Goal: Transaction & Acquisition: Subscribe to service/newsletter

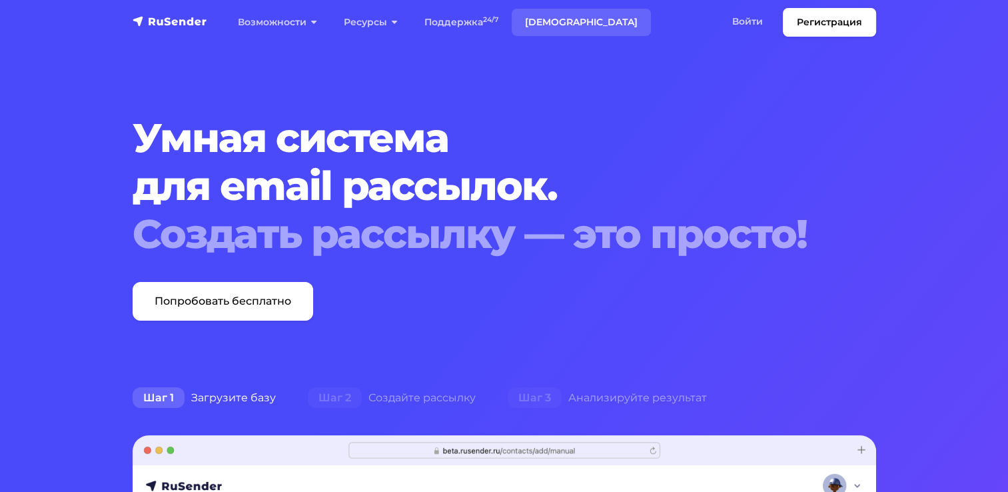
click at [543, 23] on link "[DEMOGRAPHIC_DATA]" at bounding box center [581, 22] width 139 height 27
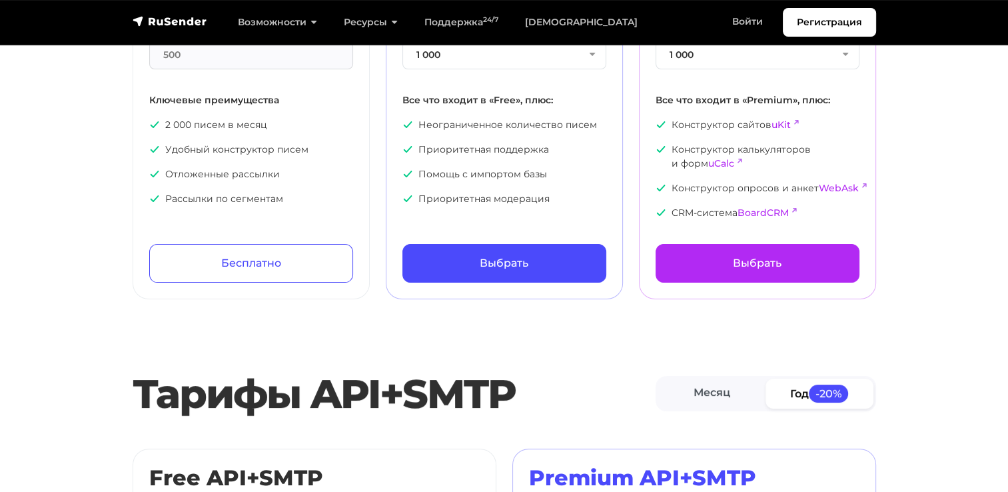
scroll to position [333, 0]
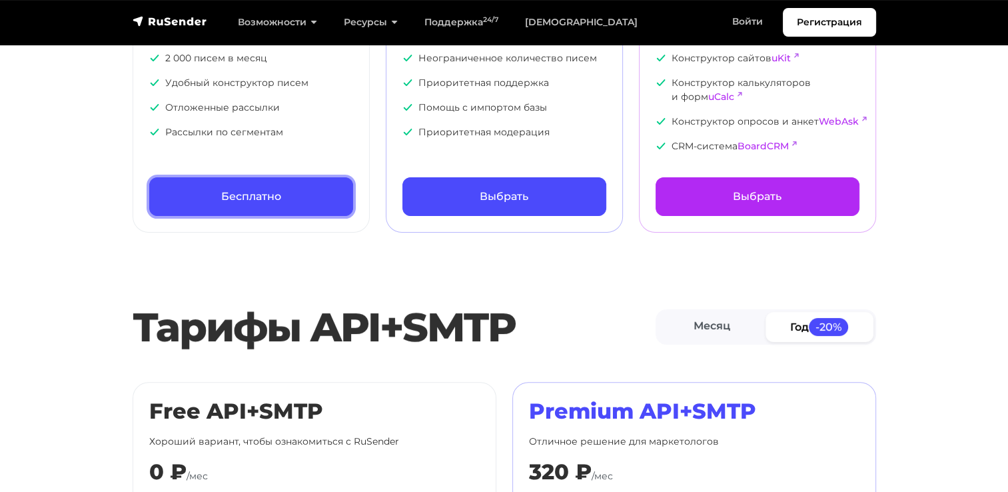
click at [255, 198] on link "Бесплатно" at bounding box center [251, 196] width 204 height 39
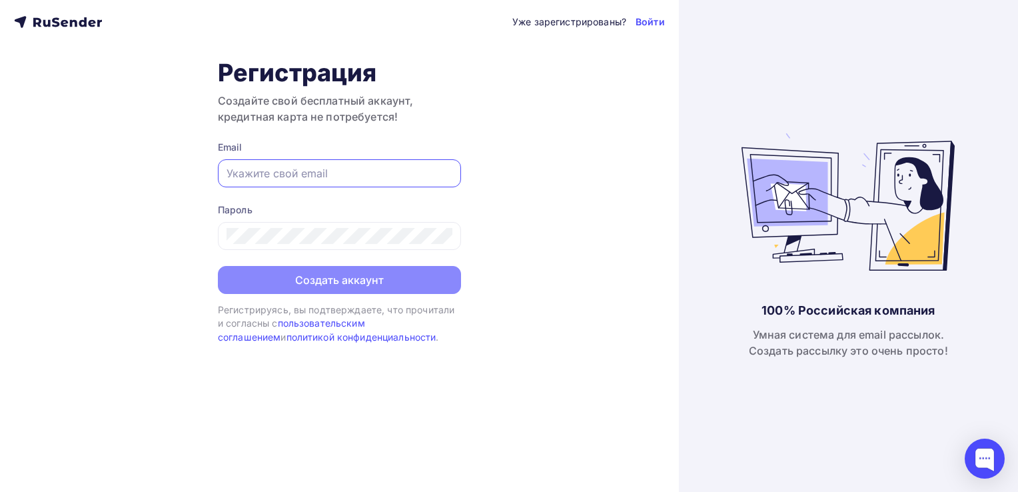
click at [282, 169] on input "text" at bounding box center [339, 173] width 226 height 16
type input "[EMAIL_ADDRESS][DOMAIN_NAME]"
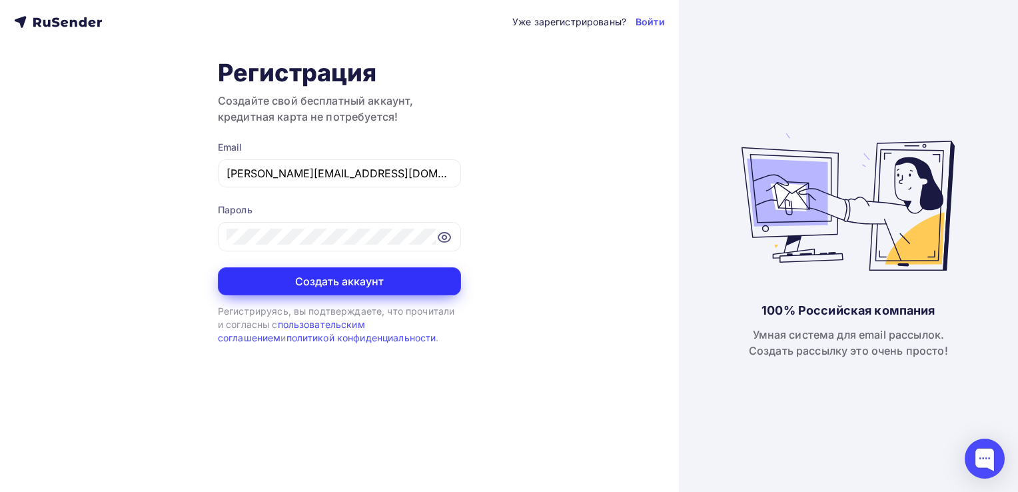
click at [358, 281] on button "Создать аккаунт" at bounding box center [339, 281] width 243 height 28
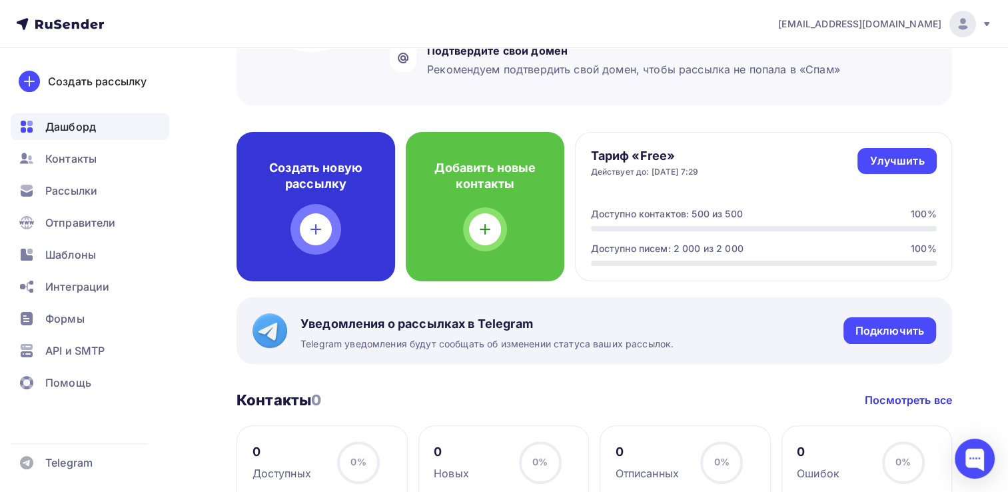
scroll to position [67, 0]
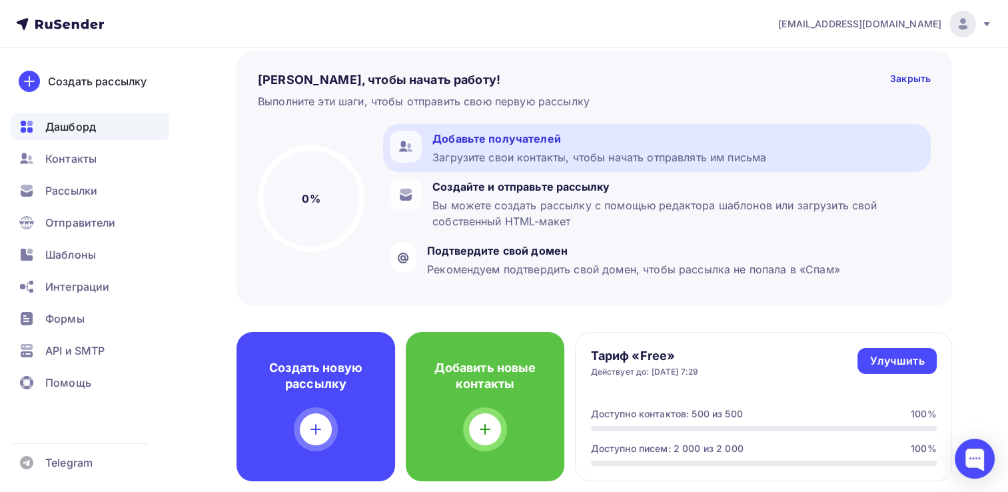
click at [477, 139] on div "Добавьте получателей" at bounding box center [599, 139] width 334 height 16
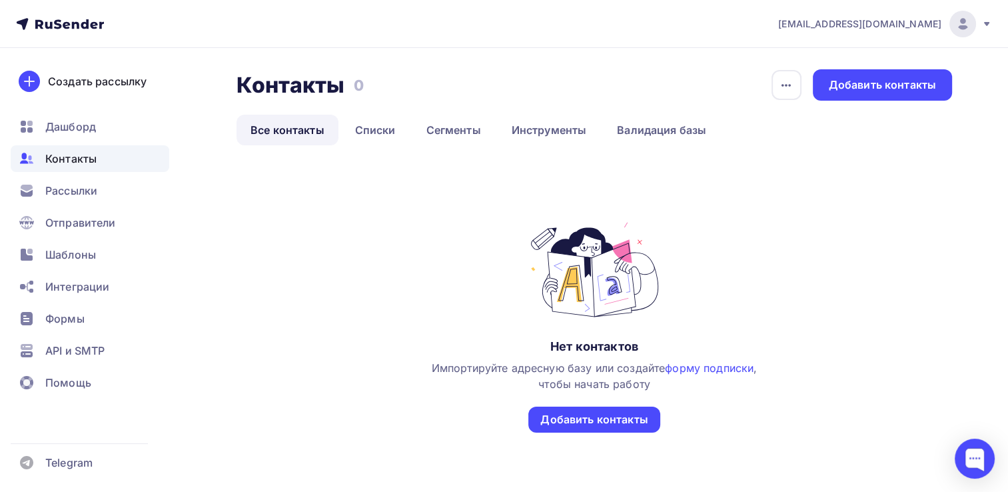
scroll to position [53, 0]
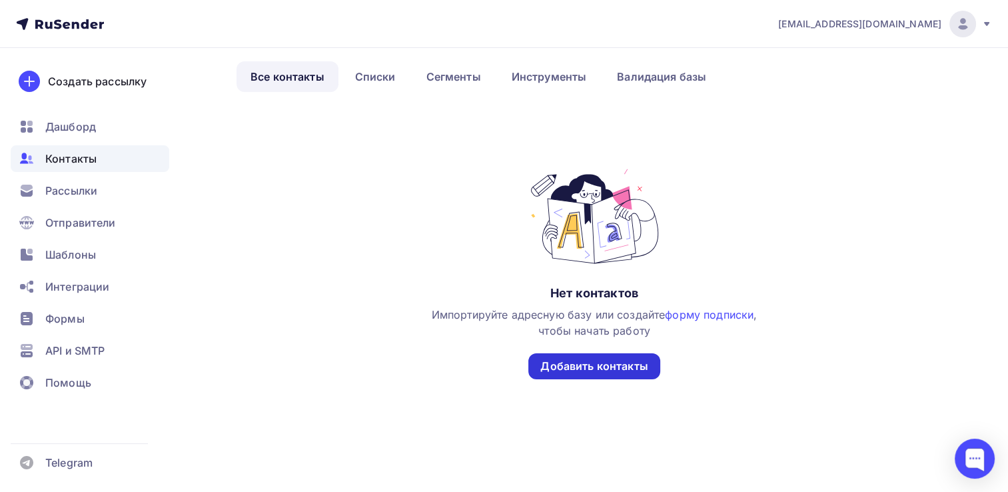
click at [579, 363] on div "Добавить контакты" at bounding box center [593, 365] width 107 height 15
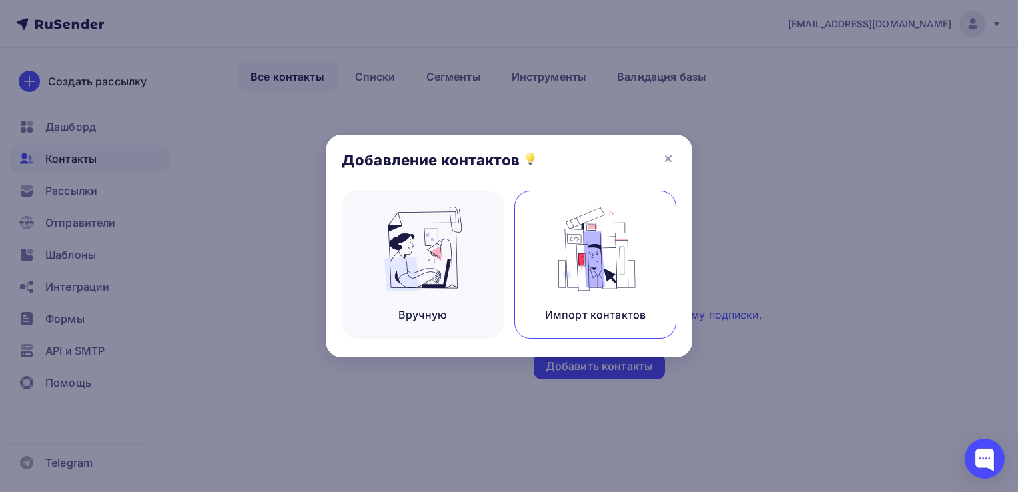
click at [602, 260] on img at bounding box center [595, 248] width 89 height 84
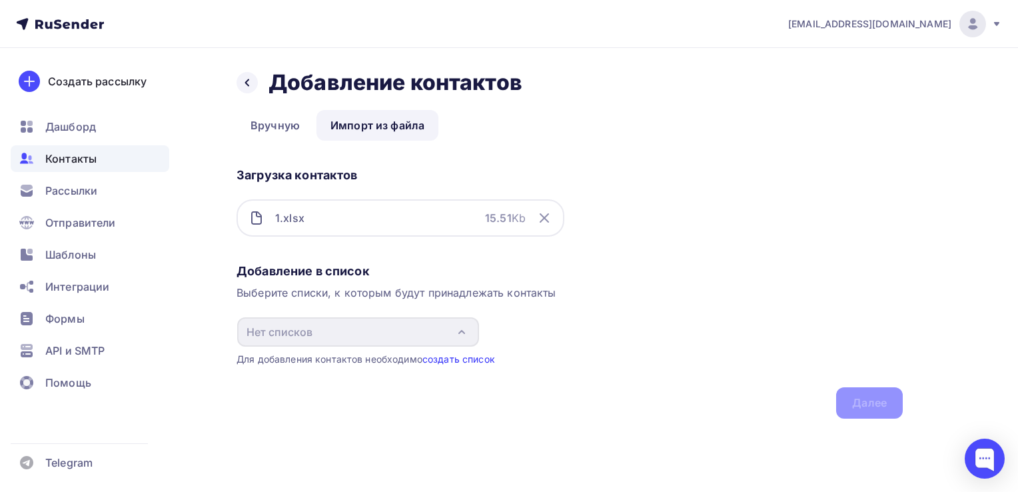
click at [445, 358] on link "создать список" at bounding box center [458, 358] width 73 height 11
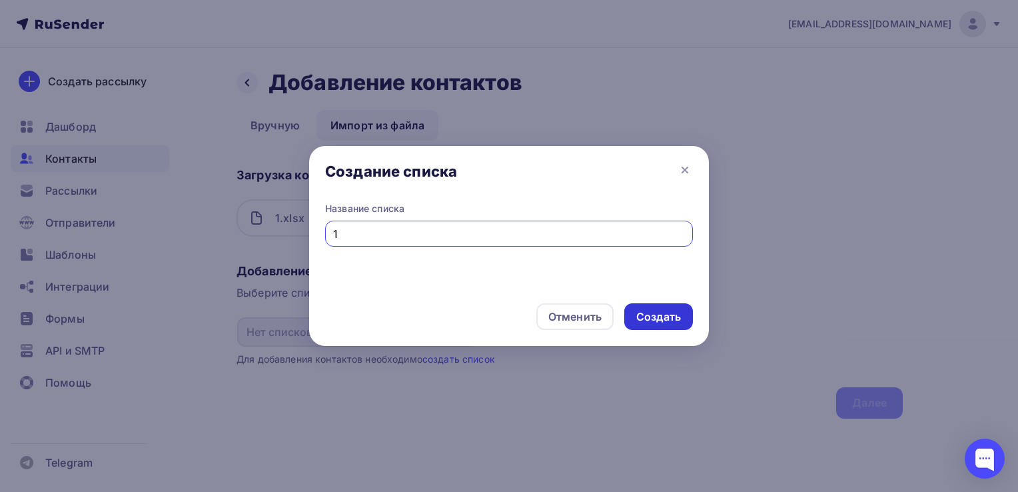
type input "1"
click at [656, 316] on div "Создать" at bounding box center [658, 316] width 45 height 15
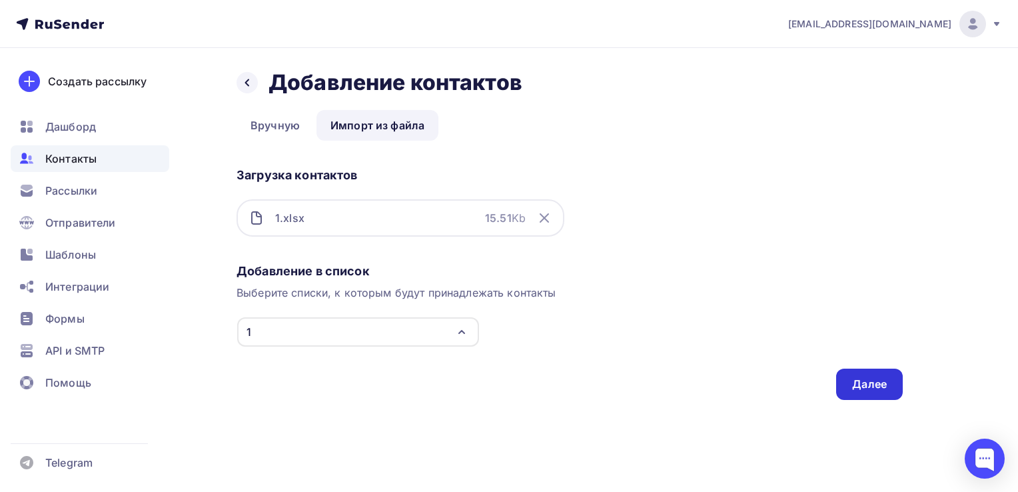
click at [874, 380] on div "Далее" at bounding box center [869, 383] width 35 height 15
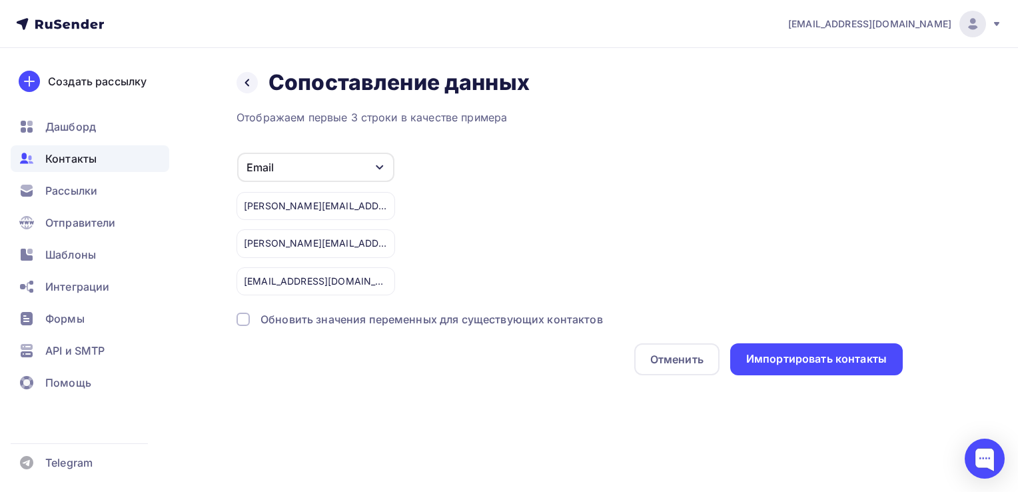
click at [243, 320] on div at bounding box center [242, 318] width 13 height 13
click at [789, 355] on div "Импортировать контакты" at bounding box center [816, 358] width 141 height 15
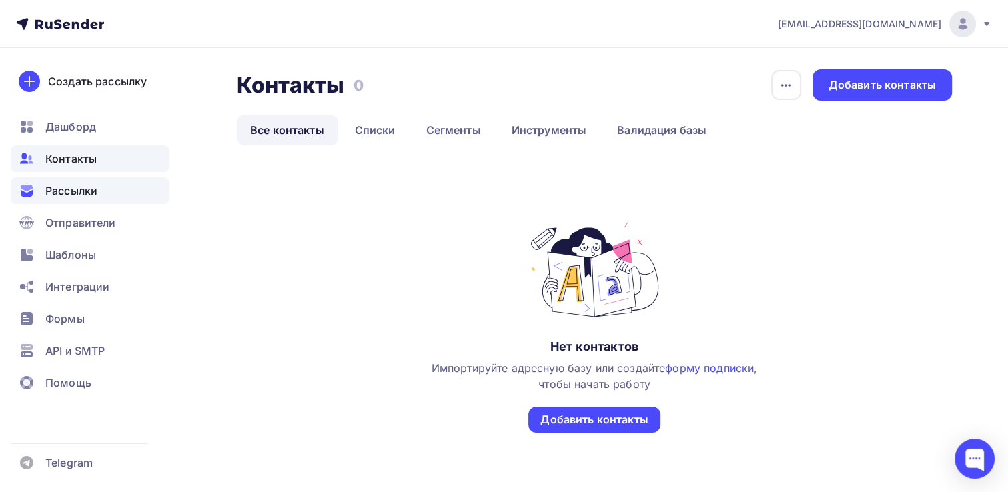
click at [75, 190] on span "Рассылки" at bounding box center [71, 190] width 52 height 16
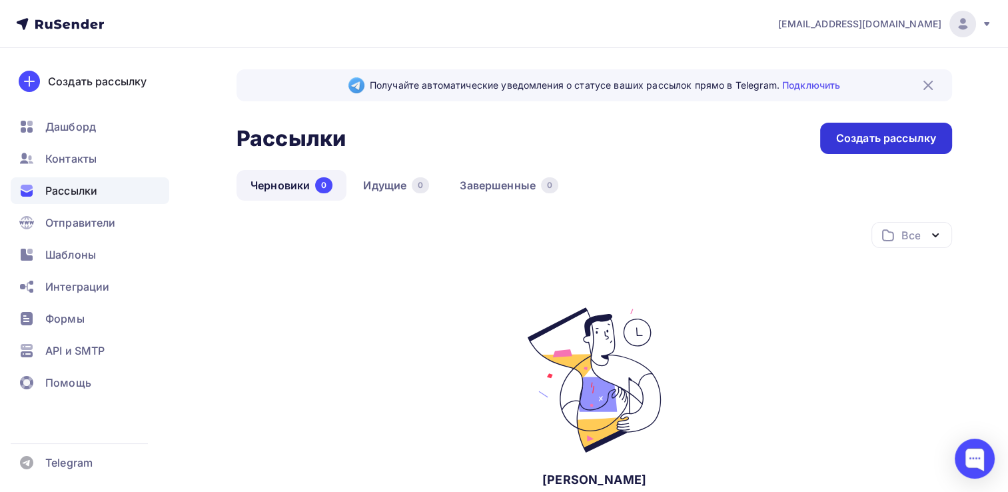
click at [871, 141] on div "Создать рассылку" at bounding box center [886, 138] width 100 height 15
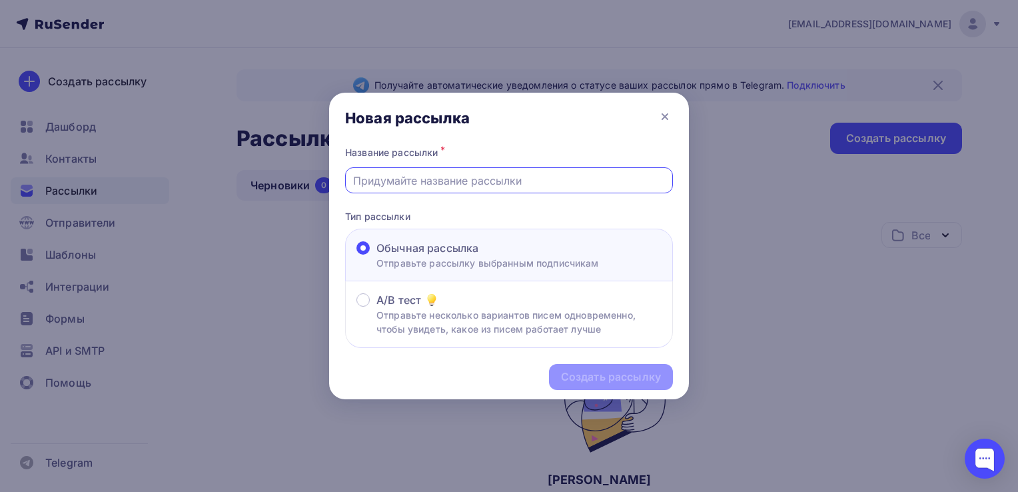
click at [552, 180] on input "text" at bounding box center [509, 181] width 312 height 16
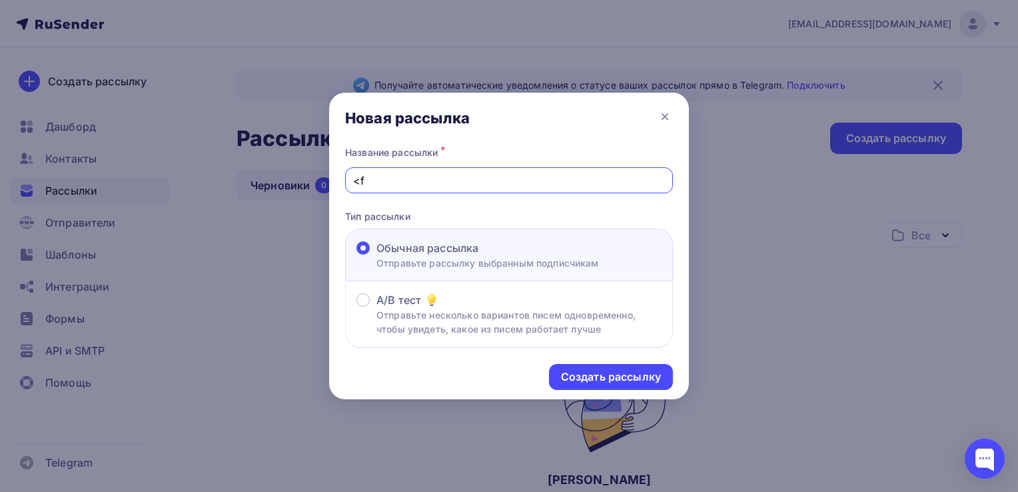
type input "<"
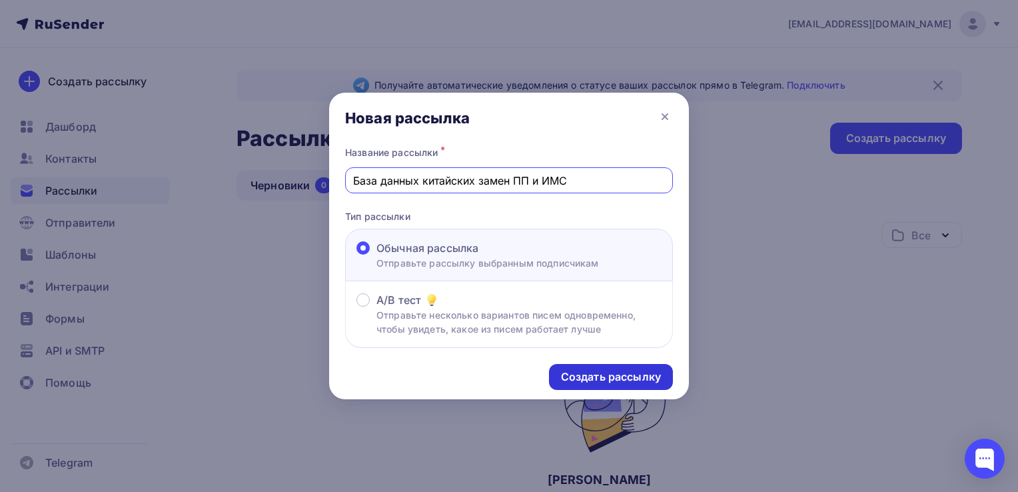
type input "База данных китайских замен ПП и ИМС"
click at [623, 374] on div "Создать рассылку" at bounding box center [611, 376] width 100 height 15
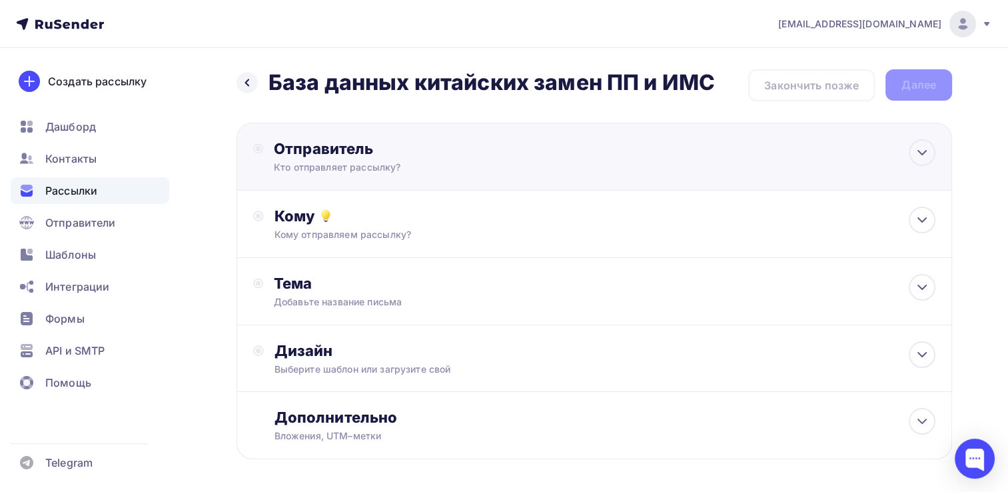
click at [390, 165] on div "Кто отправляет рассылку?" at bounding box center [404, 167] width 260 height 13
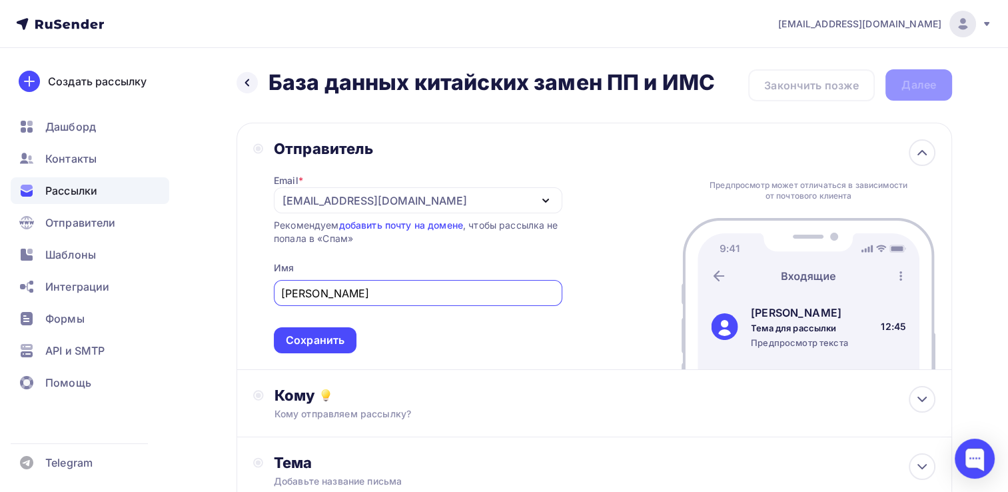
scroll to position [67, 0]
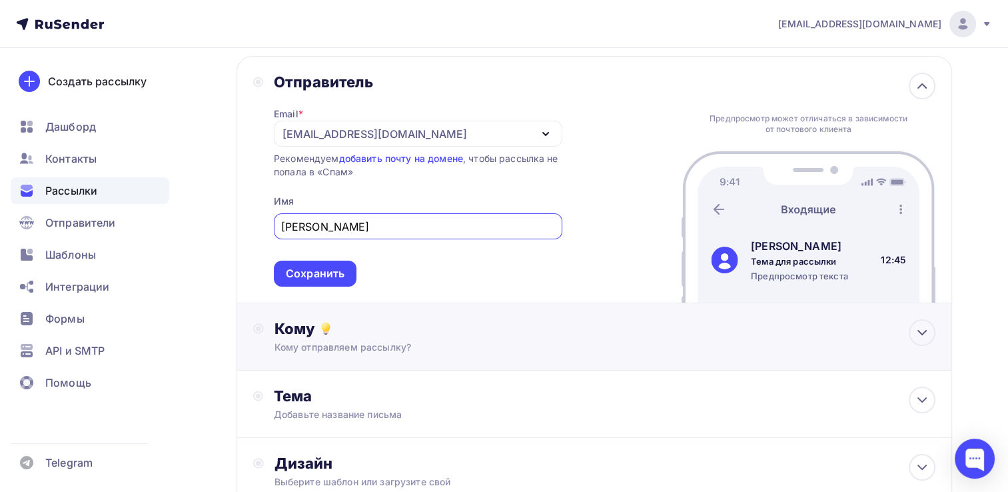
type input "Марк Поташников"
click at [386, 337] on div "Кому Кому отправляем рассылку? Списки получателей Выберите список Все списки id…" at bounding box center [604, 336] width 661 height 35
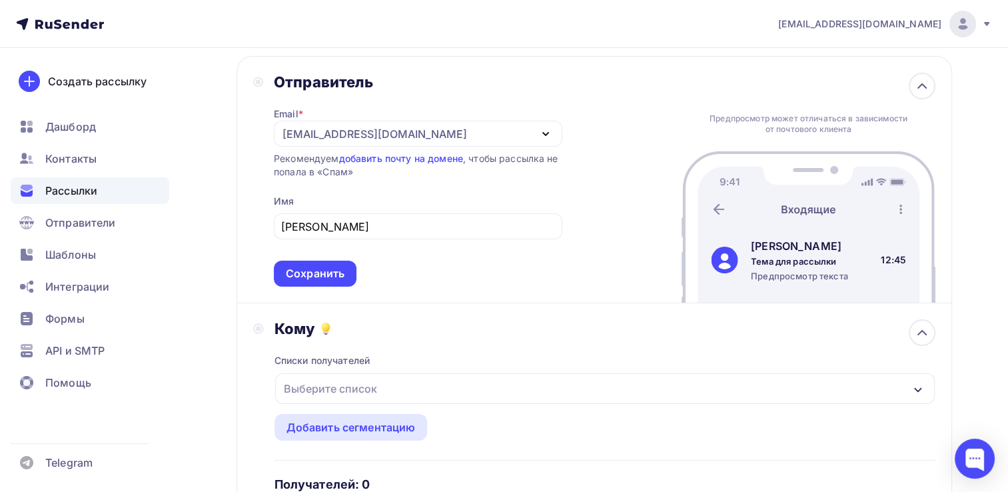
scroll to position [200, 0]
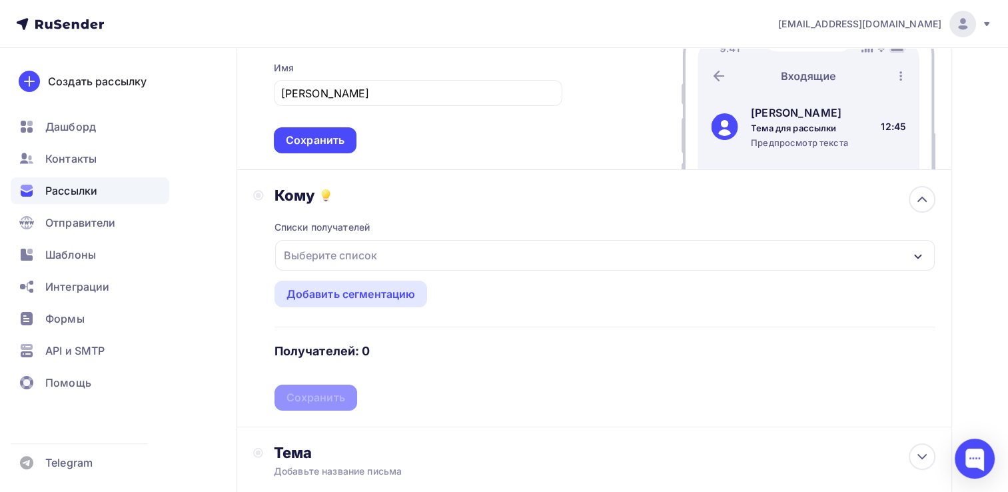
click at [354, 249] on div "Выберите список" at bounding box center [330, 255] width 104 height 24
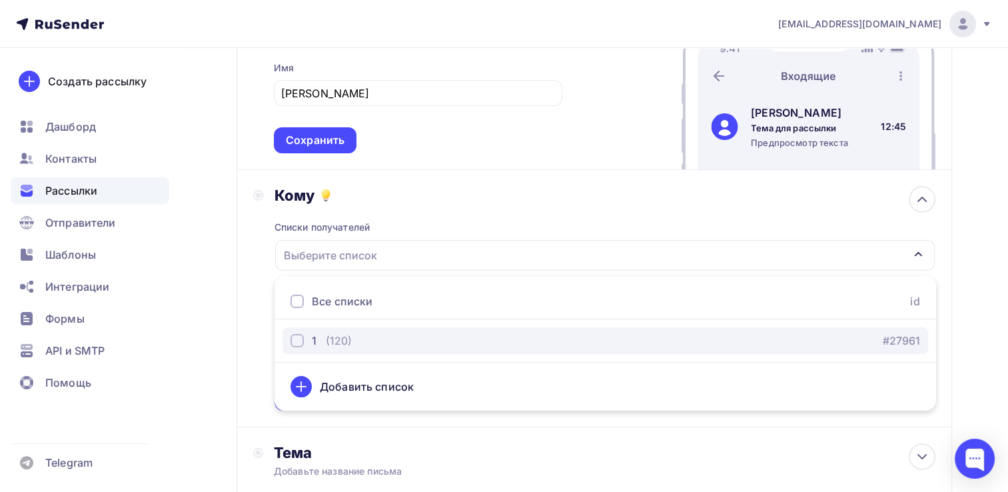
click at [296, 340] on div "button" at bounding box center [296, 340] width 13 height 13
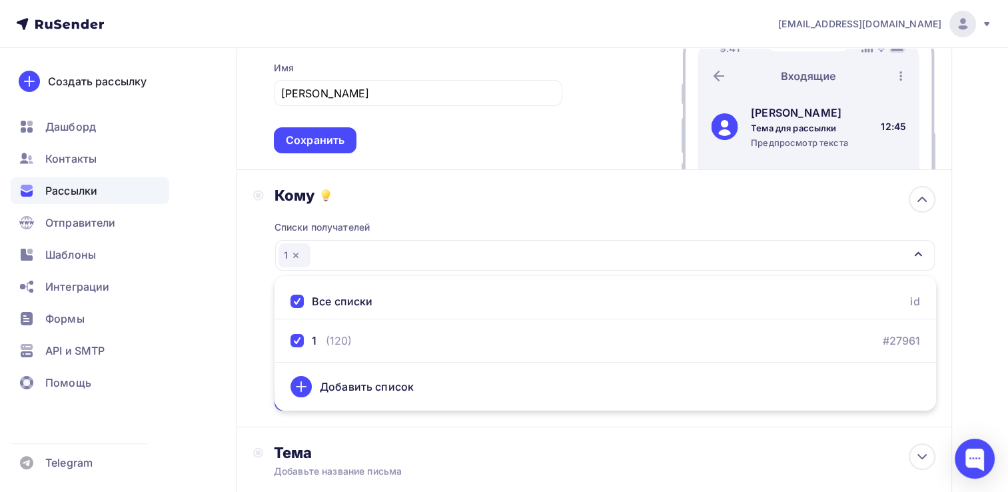
click at [301, 387] on icon at bounding box center [301, 386] width 0 height 9
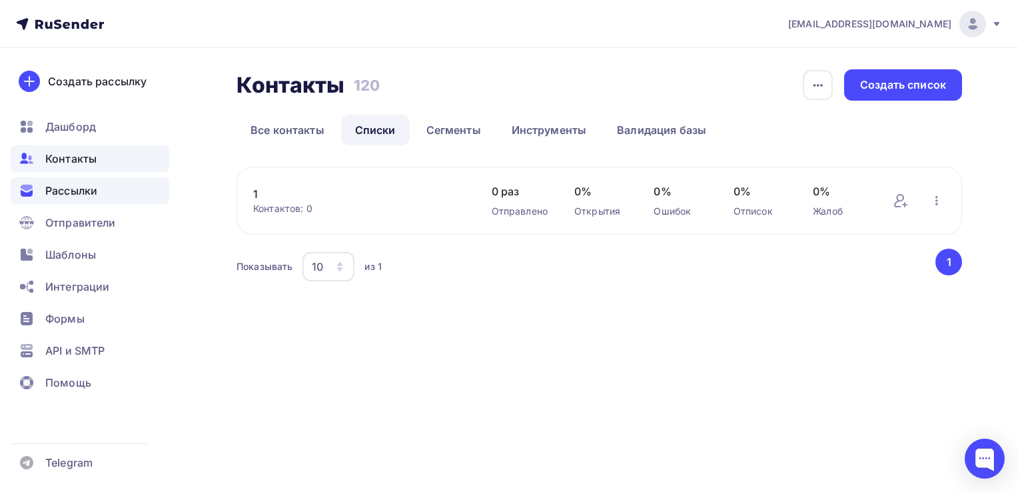
click at [69, 189] on span "Рассылки" at bounding box center [71, 190] width 52 height 16
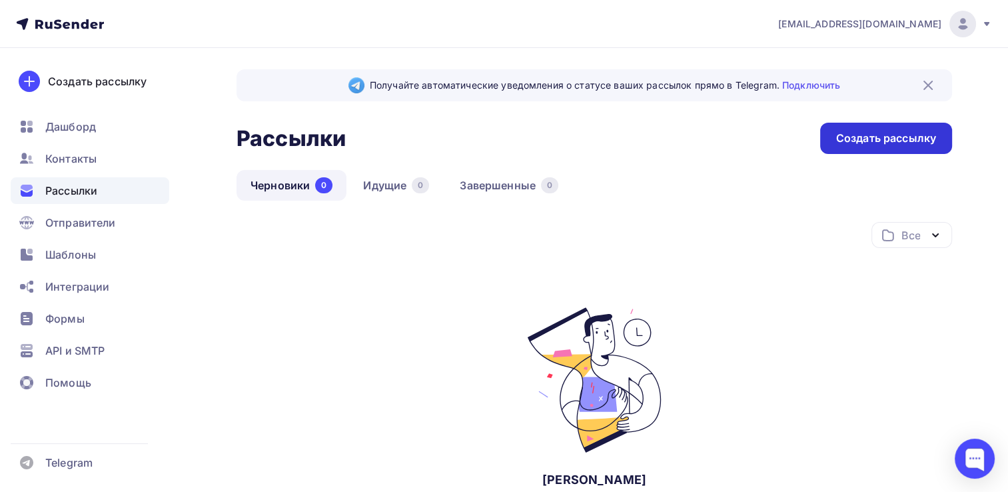
click at [882, 137] on div "Создать рассылку" at bounding box center [886, 138] width 100 height 15
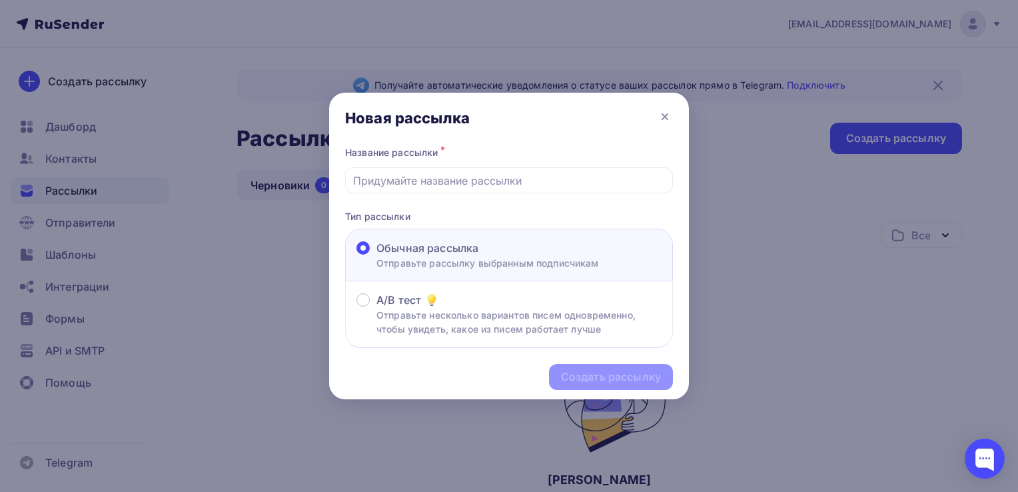
click at [793, 286] on div at bounding box center [509, 246] width 1018 height 492
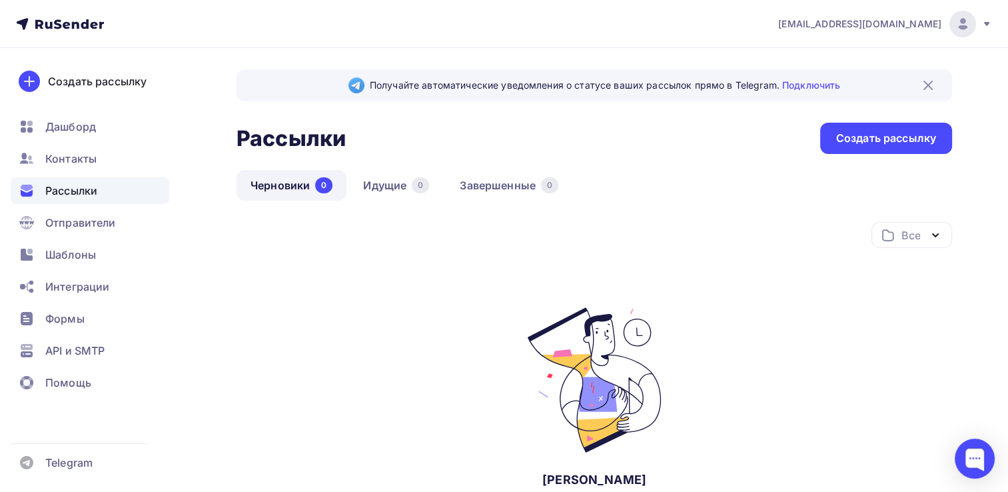
click at [935, 236] on icon "button" at bounding box center [934, 235] width 5 height 3
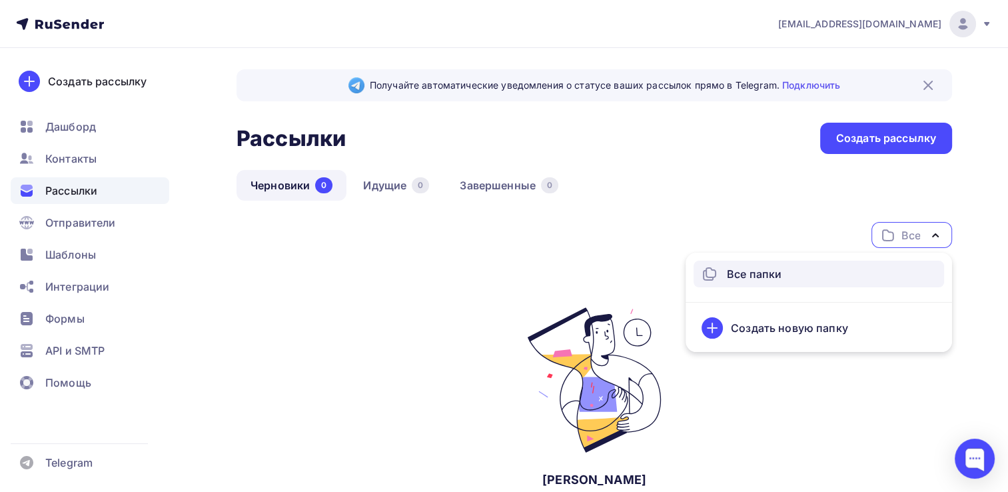
click at [764, 270] on div "Все папки" at bounding box center [754, 274] width 55 height 16
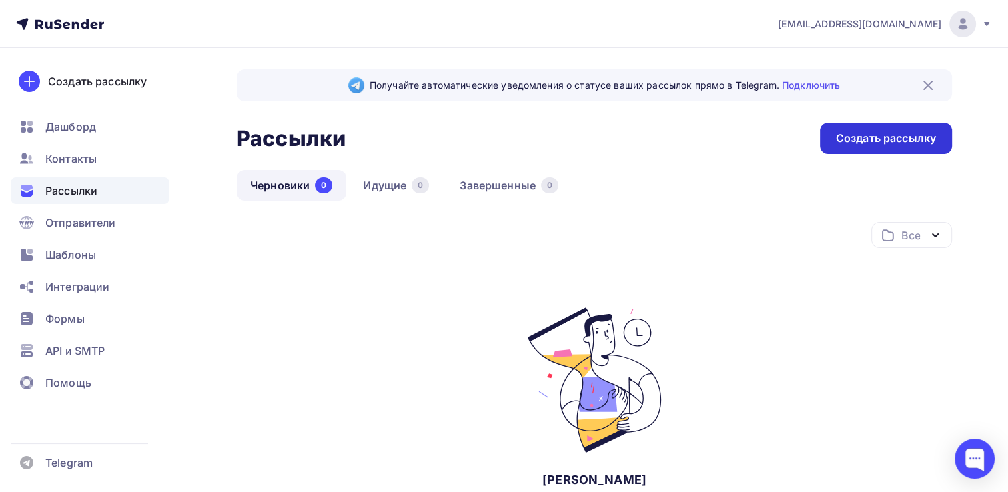
click at [908, 131] on div "Создать рассылку" at bounding box center [886, 138] width 100 height 15
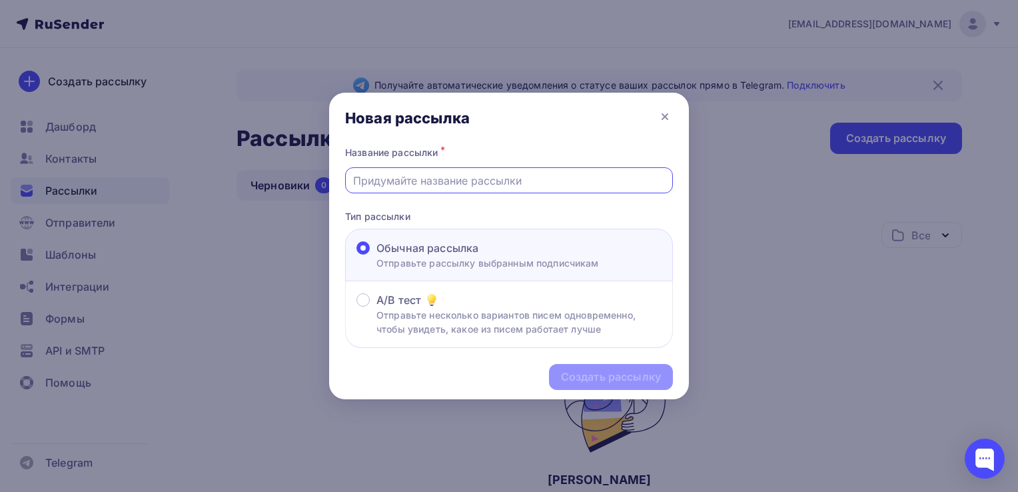
click at [555, 182] on input "text" at bounding box center [509, 181] width 312 height 16
type input "База данных китайских замен ПП и ИМС"
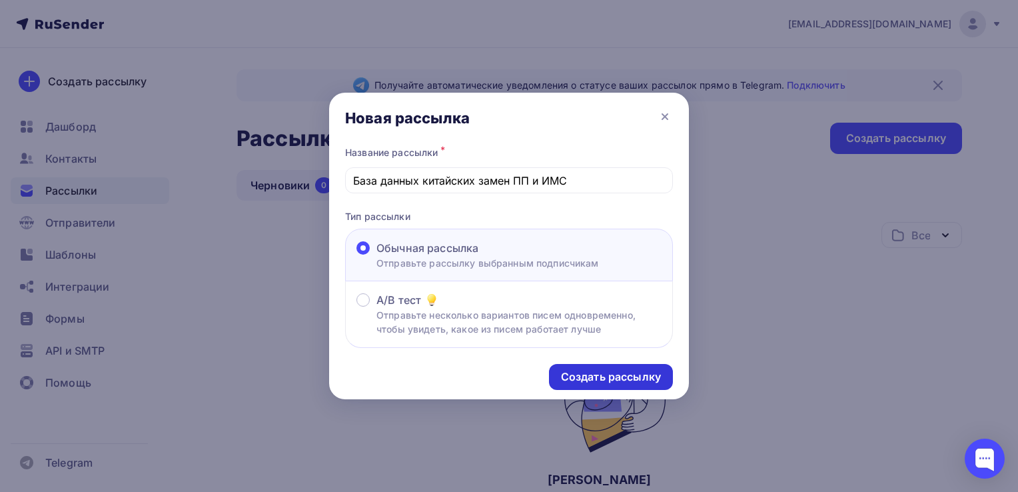
click at [618, 375] on div "Создать рассылку" at bounding box center [611, 376] width 100 height 15
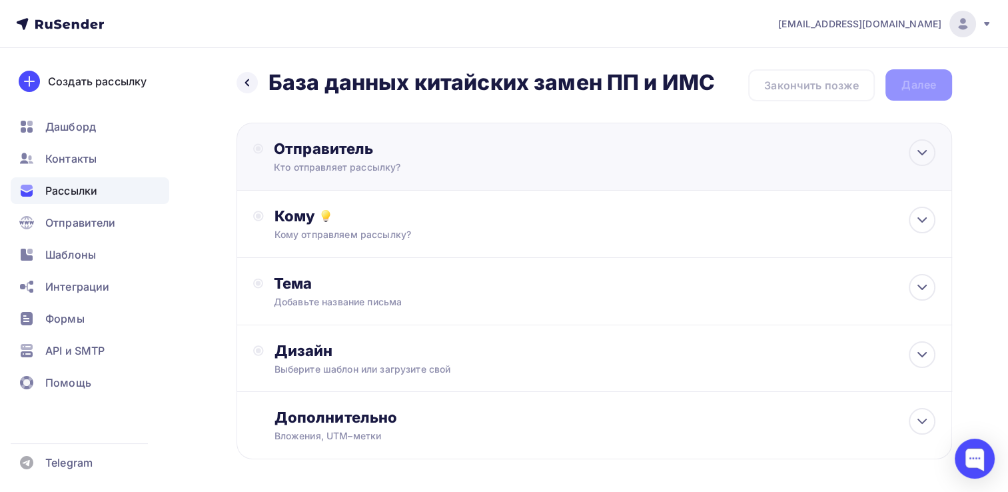
click at [404, 157] on div "Отправитель Кто отправляет рассылку? Email * m.potashnikov@yandex.ru m.potashni…" at bounding box center [418, 156] width 288 height 35
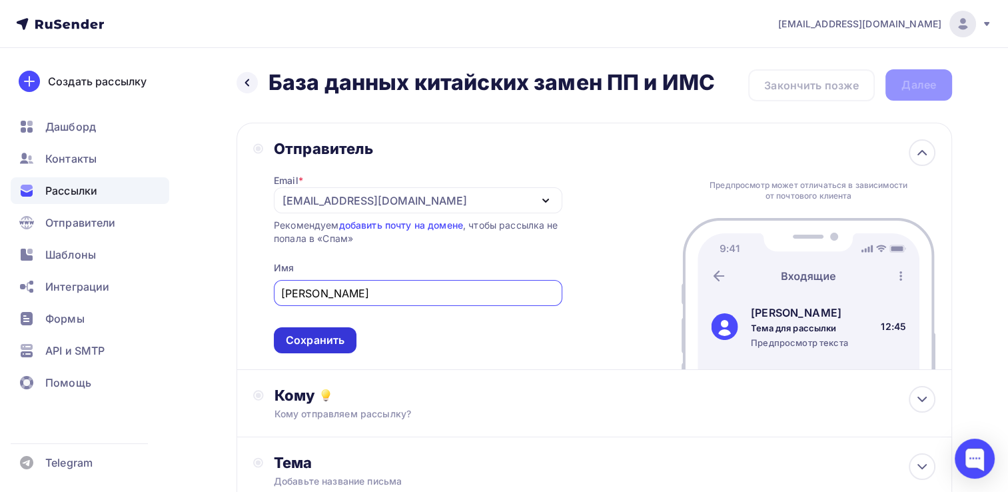
type input "Марк Поташников"
click at [323, 338] on div "Сохранить" at bounding box center [315, 339] width 59 height 15
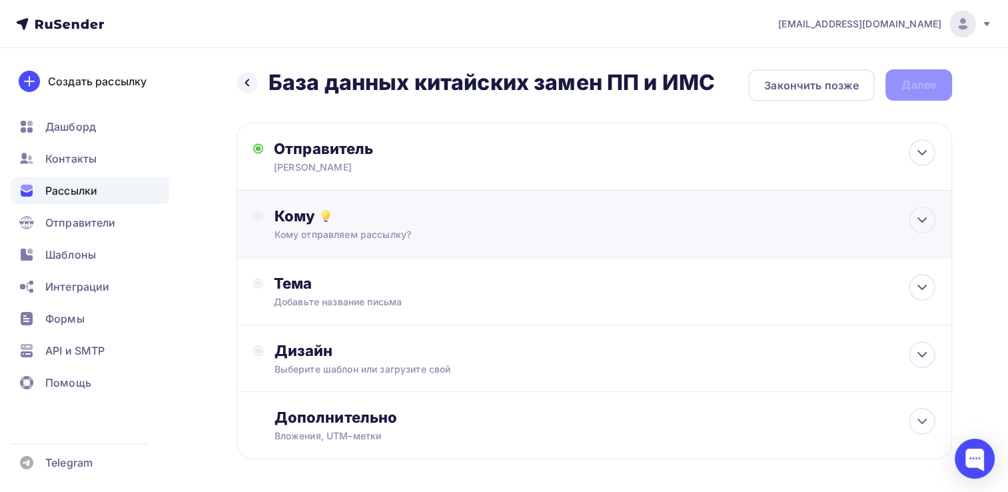
click at [326, 224] on div "Кому" at bounding box center [604, 215] width 661 height 19
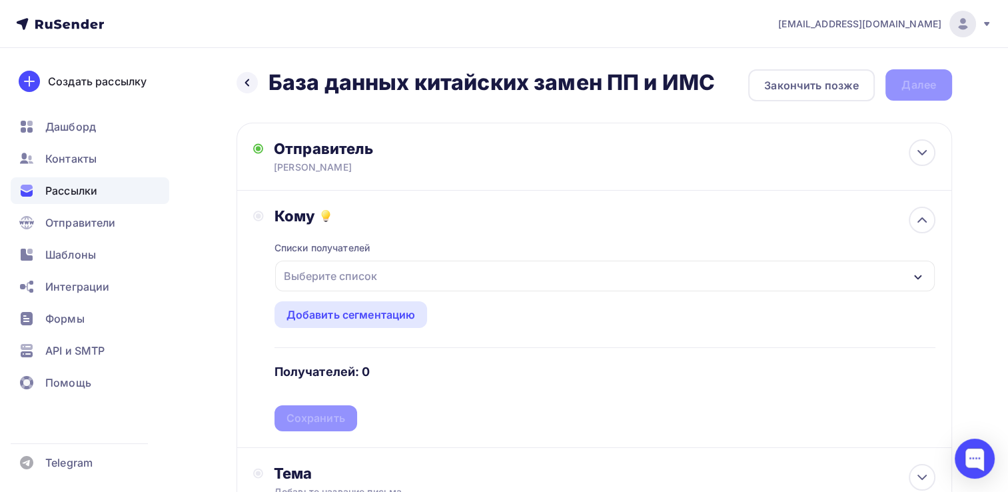
click at [394, 278] on div "Выберите список" at bounding box center [605, 275] width 660 height 31
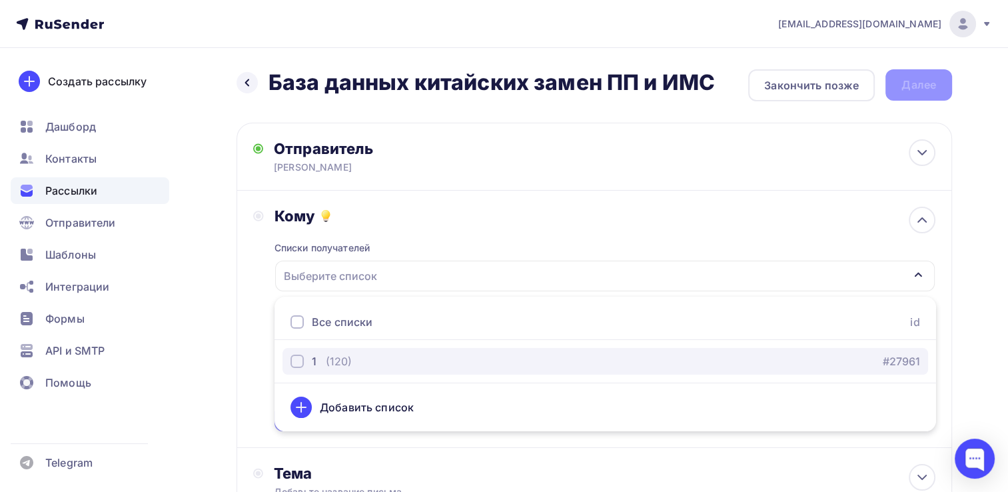
click at [296, 364] on div "button" at bounding box center [296, 360] width 13 height 13
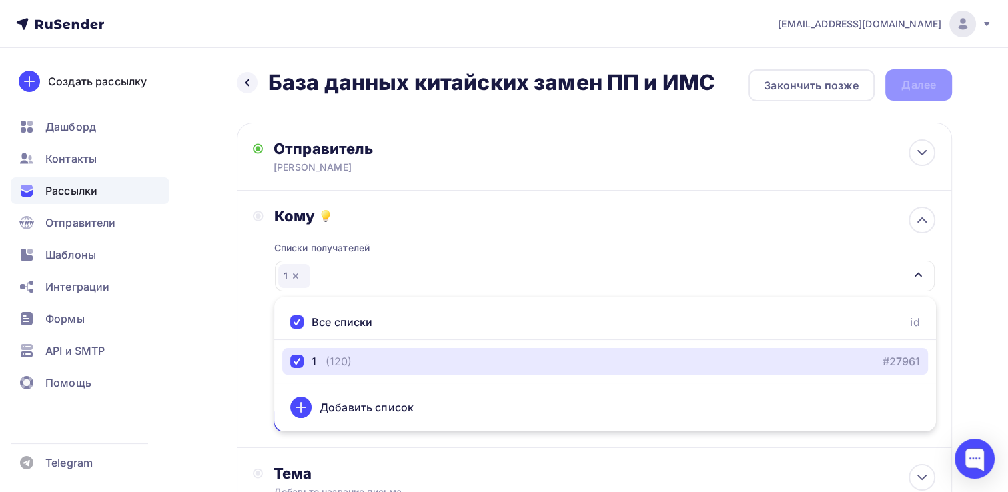
scroll to position [67, 0]
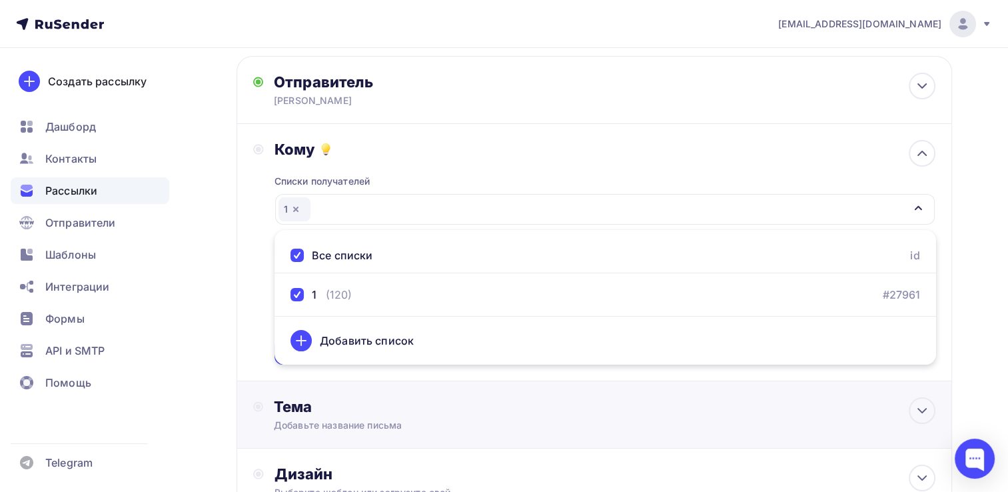
click at [394, 415] on div "Тема Добавьте название письма Тема * Рекомендуем использовать не более 150 симв…" at bounding box center [405, 414] width 263 height 35
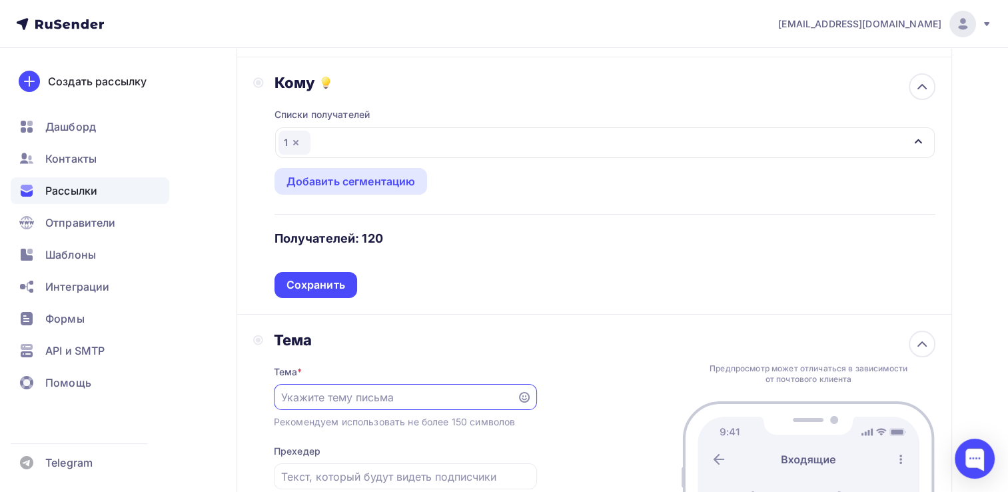
scroll to position [200, 0]
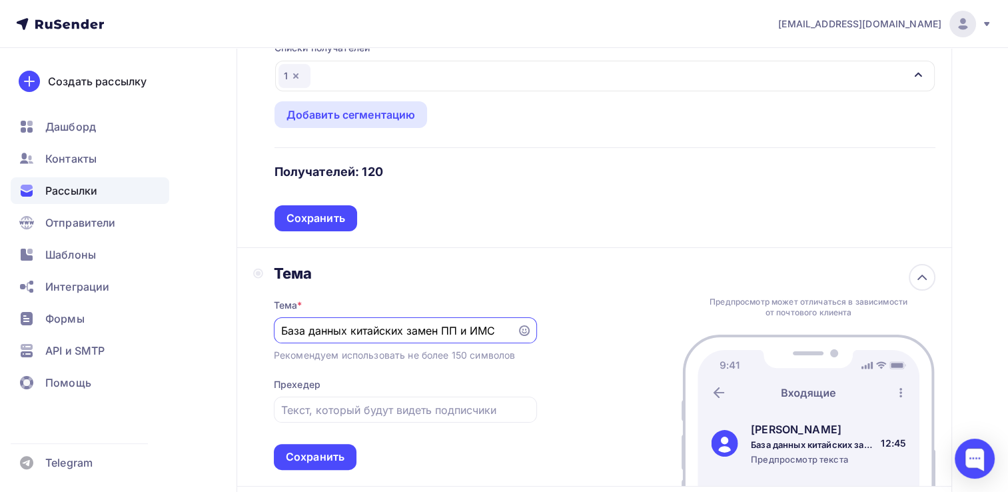
type input "База данных китайских замен ПП и ИМС"
click at [240, 241] on div "Кому Списки получателей 1 Все списки id 1 (120) #27961 Добавить список Добавить…" at bounding box center [593, 119] width 715 height 257
click at [329, 450] on div "Сохранить" at bounding box center [315, 456] width 59 height 15
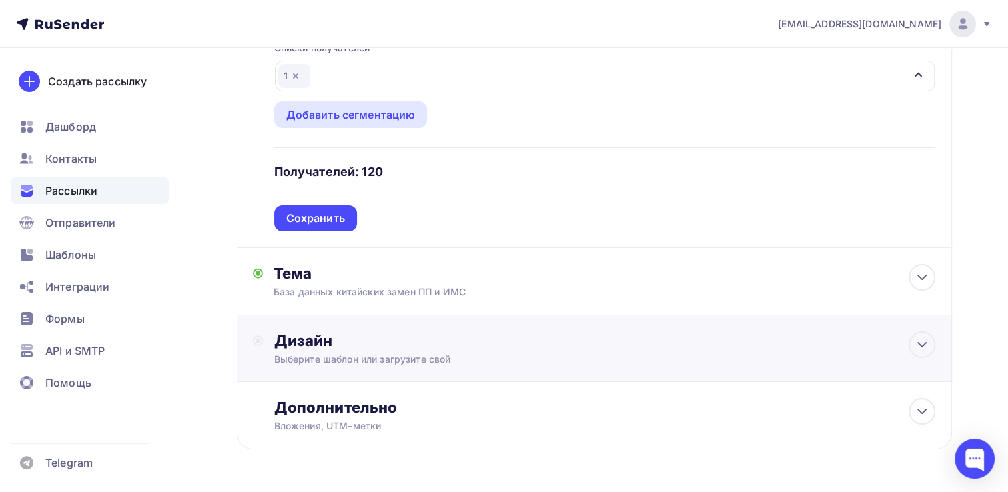
click at [288, 348] on div "Дизайн Выберите шаблон или загрузите свой" at bounding box center [604, 348] width 661 height 35
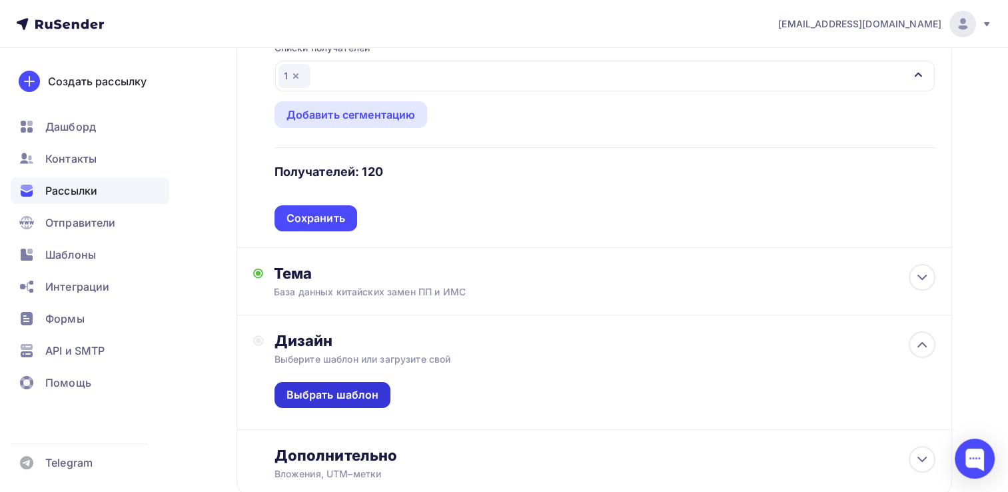
click at [359, 395] on div "Выбрать шаблон" at bounding box center [332, 394] width 93 height 15
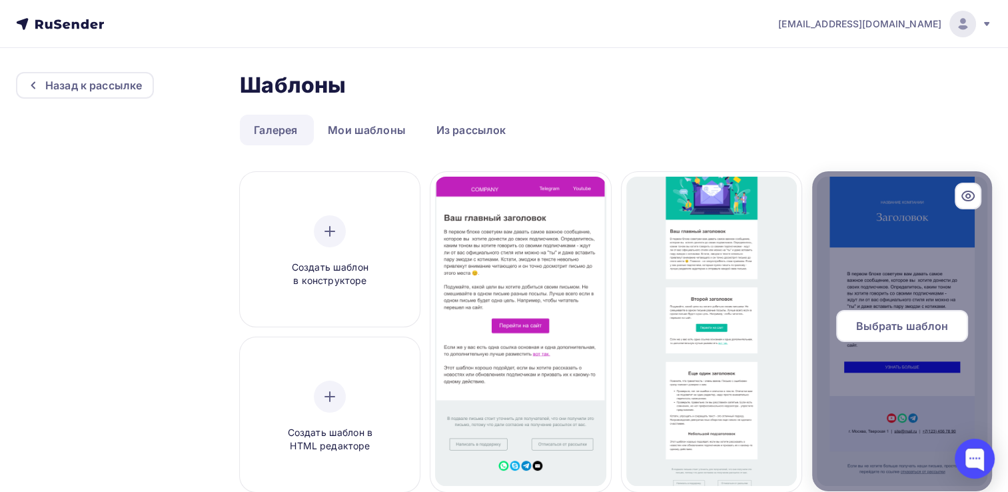
click at [922, 324] on span "Выбрать шаблон" at bounding box center [901, 326] width 93 height 16
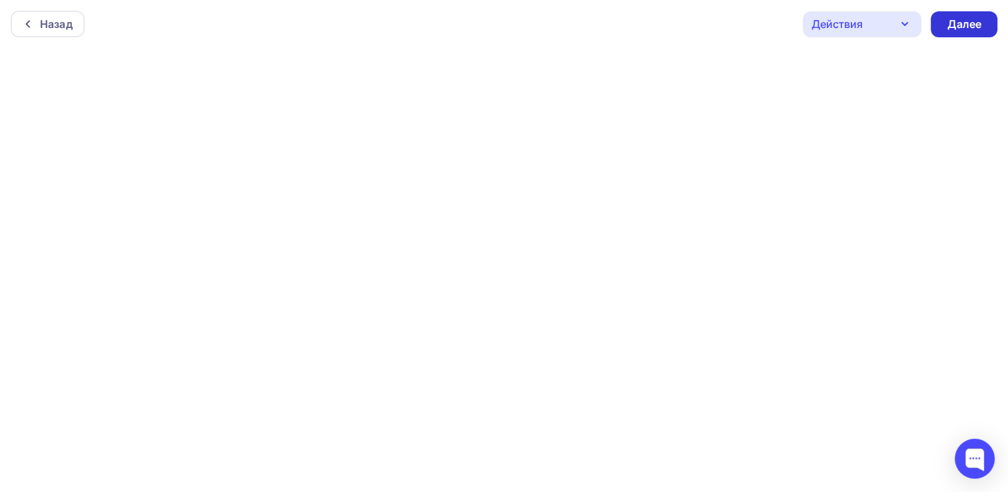
click at [970, 21] on div "Далее" at bounding box center [963, 24] width 35 height 15
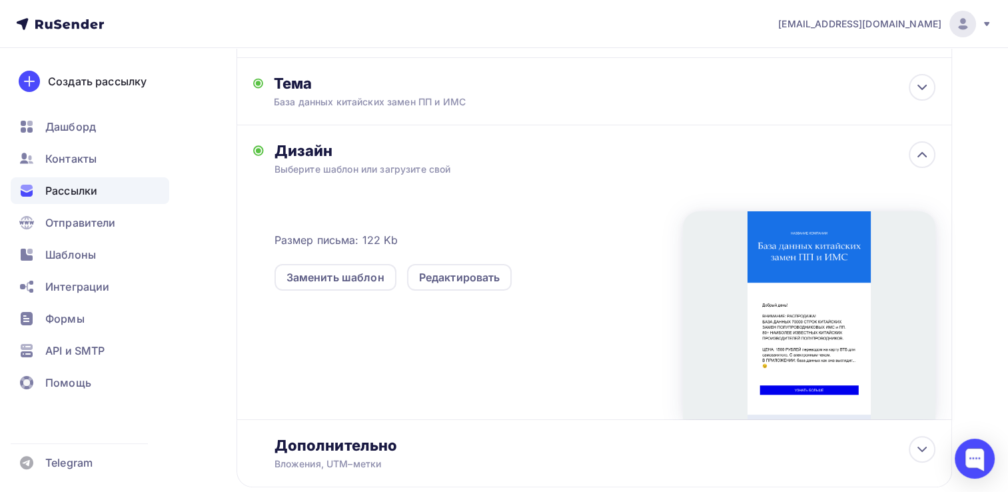
scroll to position [280, 0]
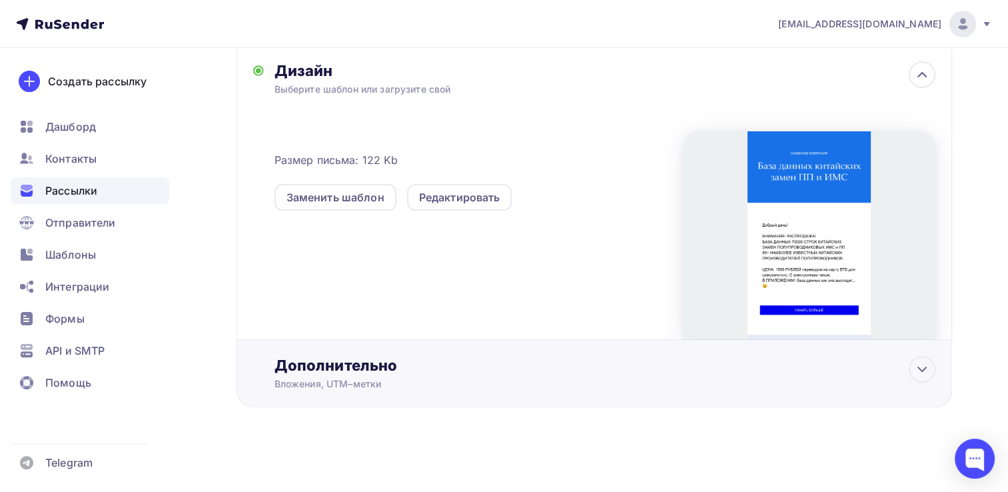
click at [334, 366] on div "Дополнительно" at bounding box center [604, 365] width 661 height 19
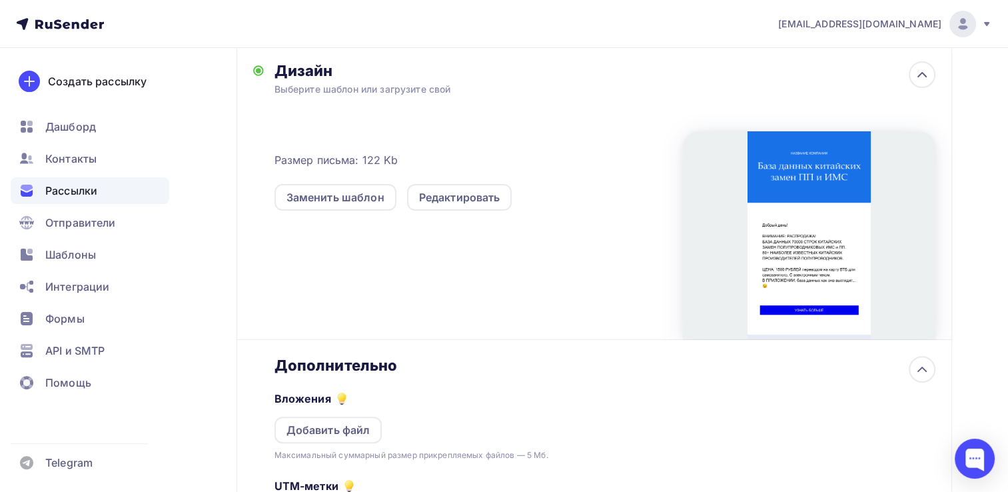
scroll to position [489, 0]
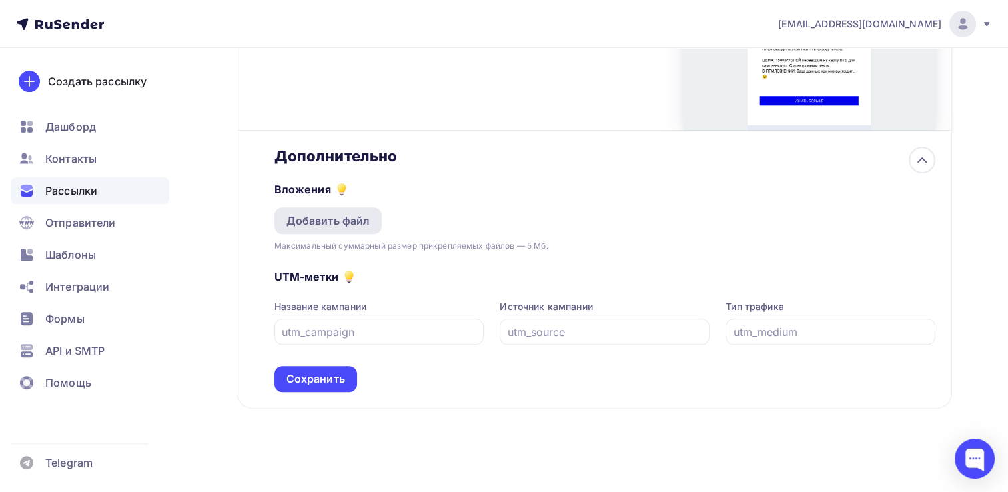
click at [332, 219] on div "Добавить файл" at bounding box center [328, 220] width 84 height 16
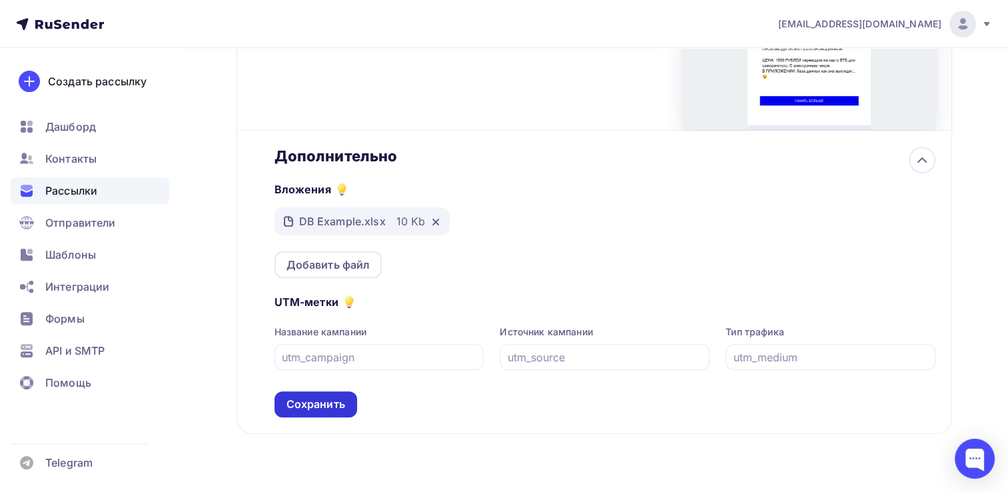
click at [315, 401] on div "Сохранить" at bounding box center [315, 403] width 59 height 15
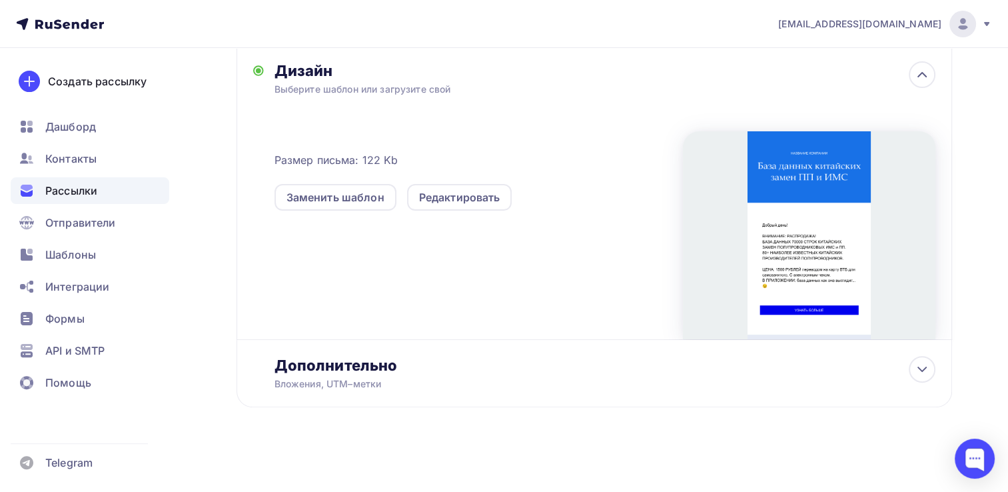
click at [798, 251] on div at bounding box center [809, 235] width 252 height 208
click at [469, 196] on div "Редактировать" at bounding box center [459, 197] width 81 height 16
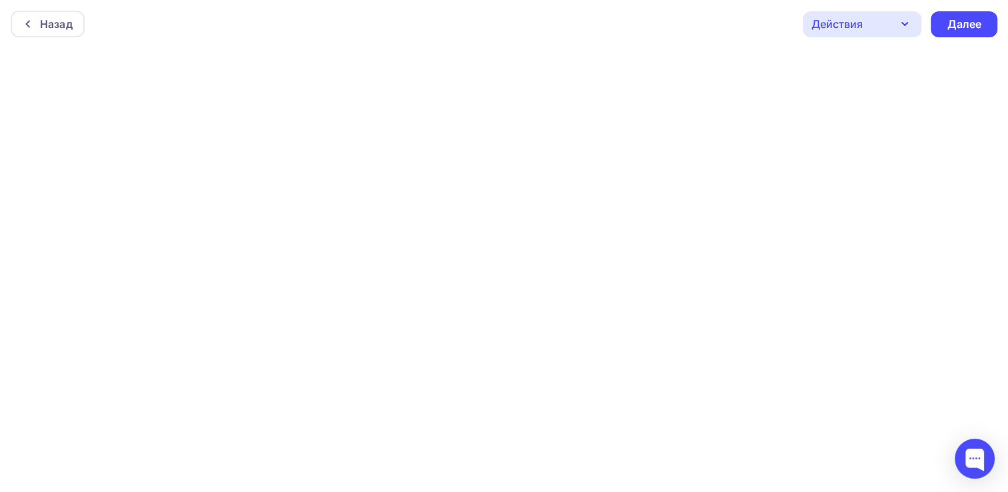
click at [585, 12] on div "Назад Действия Отправить тестовое письмо Предпросмотр Сохранить в Мои шаблоны В…" at bounding box center [504, 24] width 1008 height 48
click at [967, 21] on div "Далее" at bounding box center [963, 24] width 35 height 15
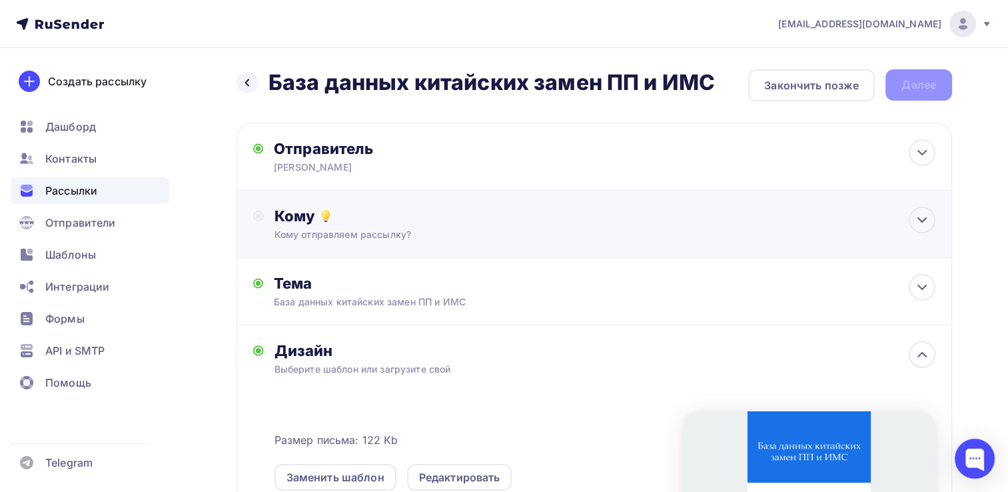
click at [328, 229] on div "Кому отправляем рассылку?" at bounding box center [571, 234] width 595 height 13
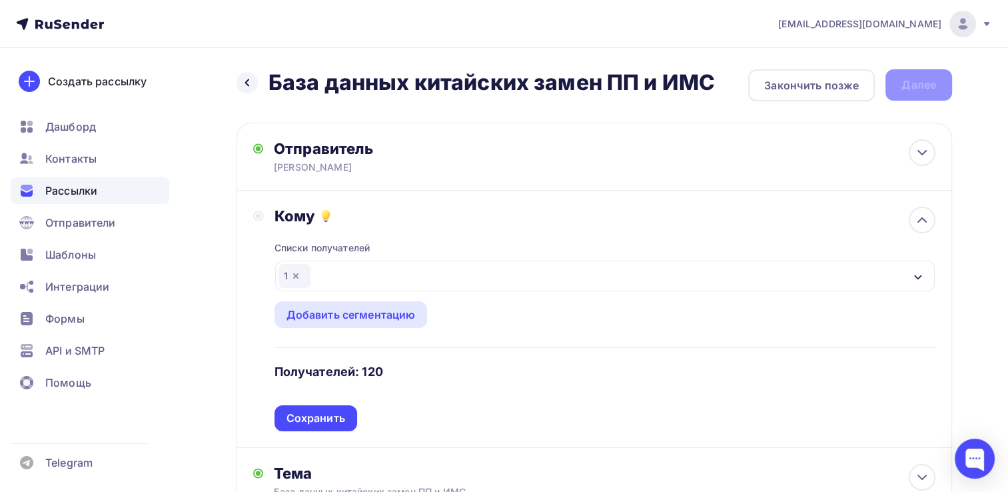
click at [448, 273] on div "1" at bounding box center [605, 275] width 660 height 31
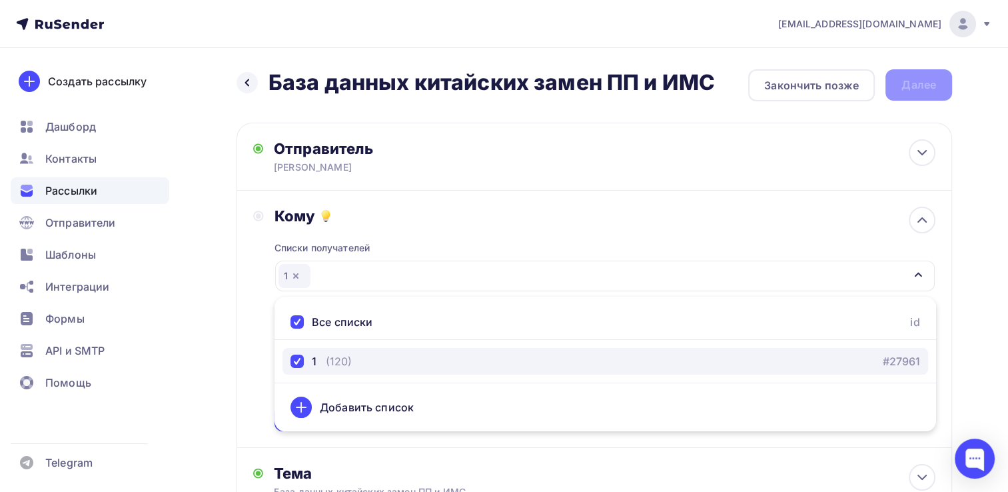
click at [297, 360] on div "button" at bounding box center [296, 360] width 13 height 13
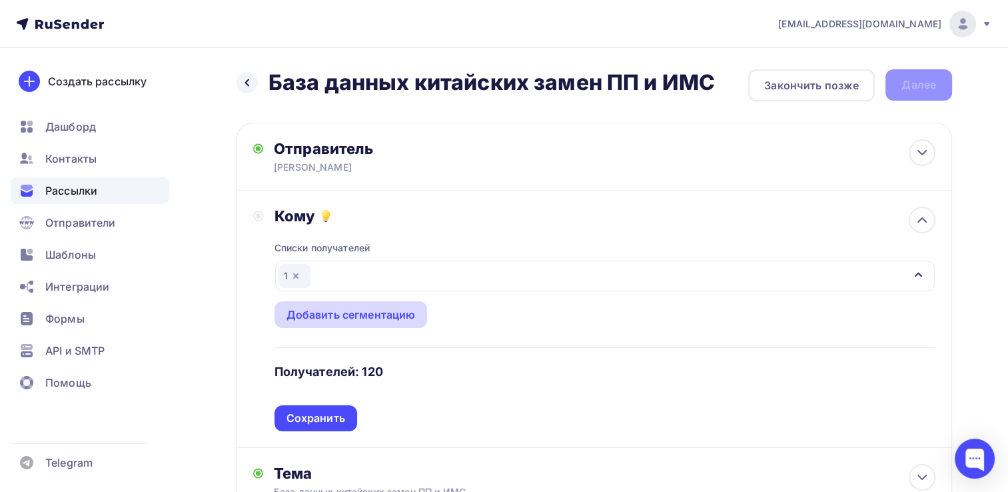
click at [360, 312] on div "Добавить сегментацию" at bounding box center [350, 314] width 129 height 16
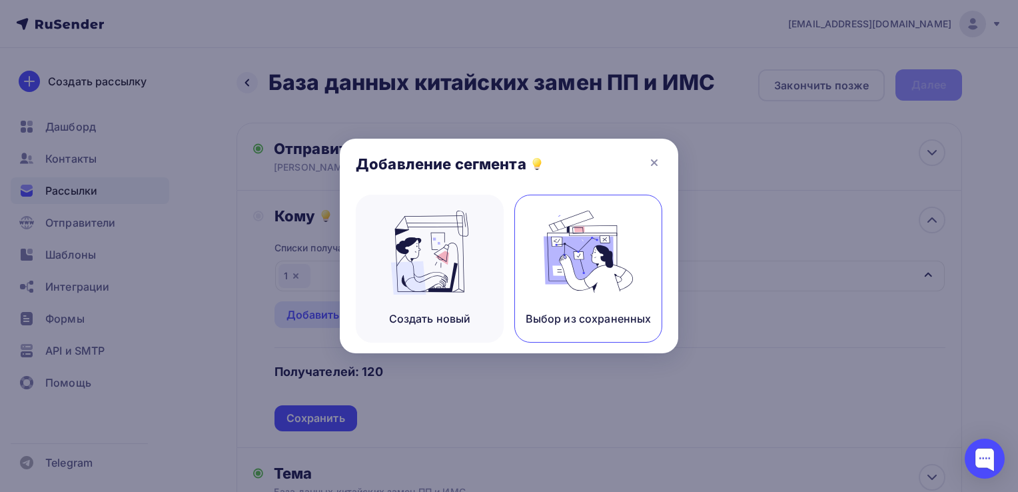
click at [567, 274] on img at bounding box center [587, 252] width 89 height 84
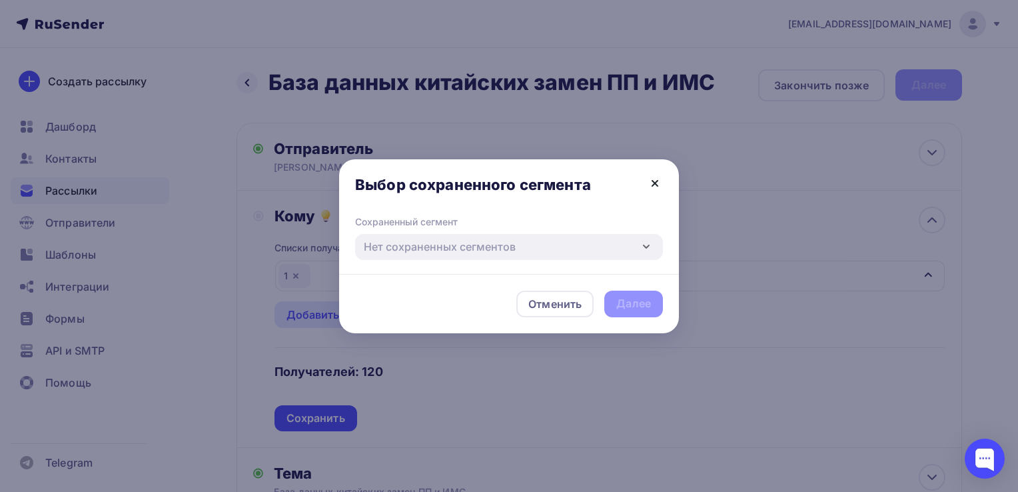
click at [654, 182] on icon at bounding box center [654, 182] width 5 height 5
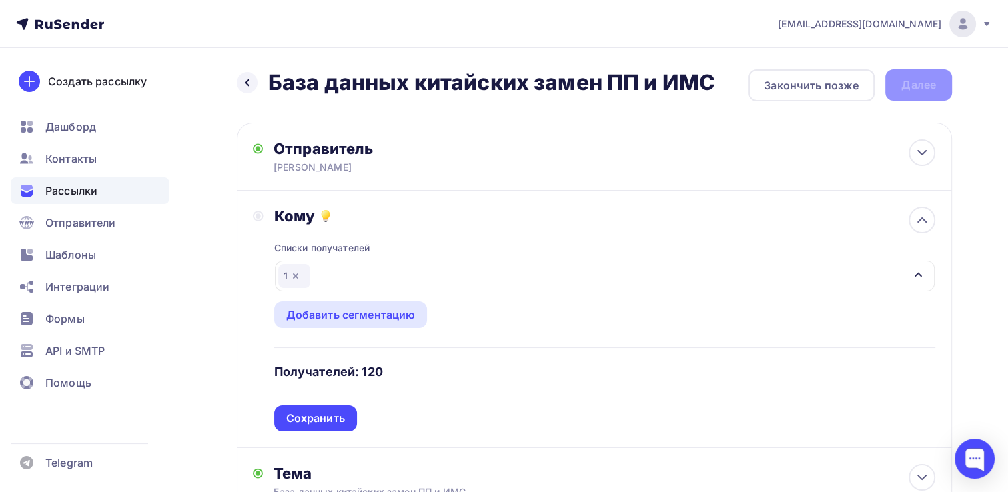
click at [253, 219] on icon at bounding box center [258, 215] width 11 height 11
click at [389, 246] on div "Списки получателей 1 Все списки id 1 (120) #27961 Добавить список Добавить сегм…" at bounding box center [604, 328] width 661 height 206
click at [346, 269] on div "1" at bounding box center [605, 275] width 660 height 31
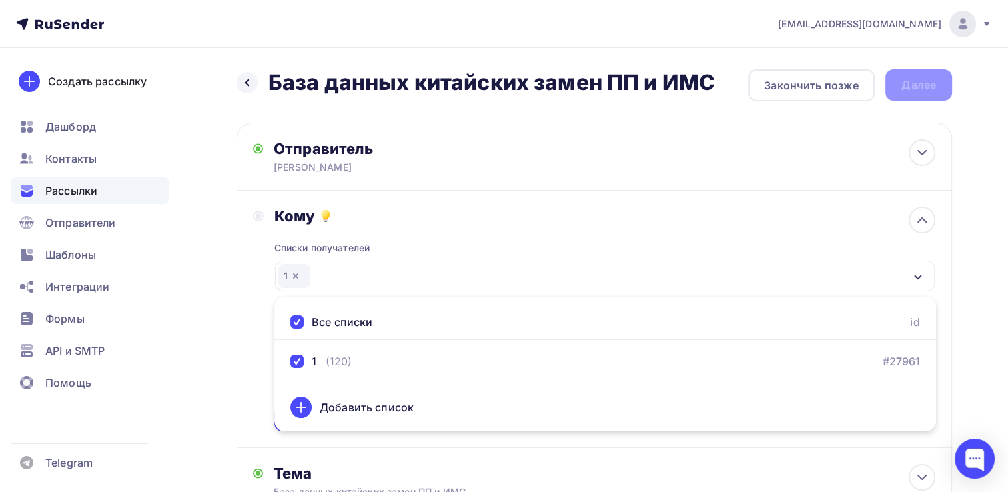
click at [298, 322] on div at bounding box center [296, 321] width 13 height 13
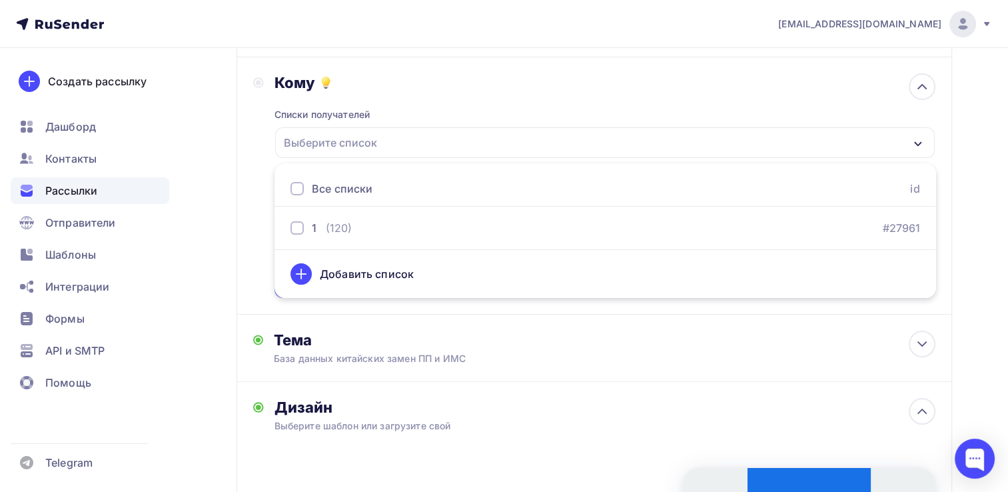
scroll to position [200, 0]
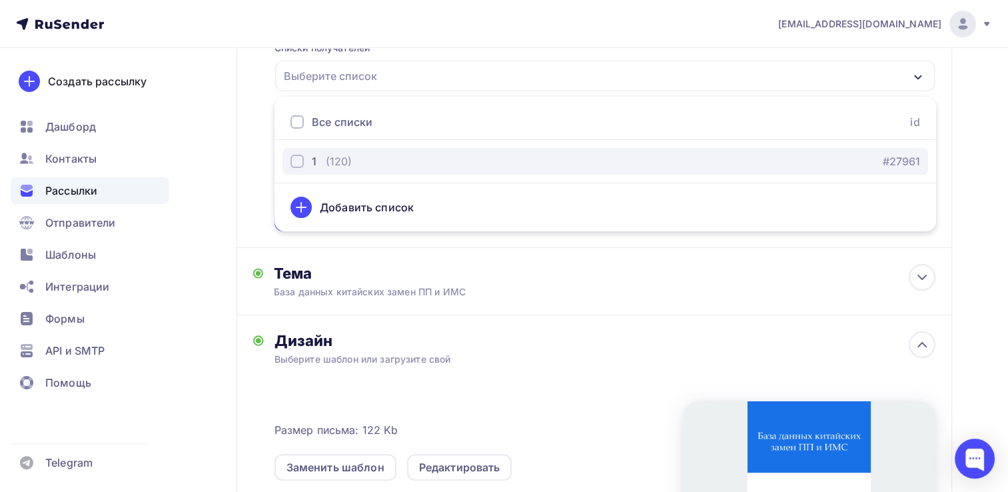
click at [298, 163] on div "button" at bounding box center [296, 161] width 13 height 13
click at [485, 159] on div "1 (120) #27961" at bounding box center [604, 161] width 629 height 16
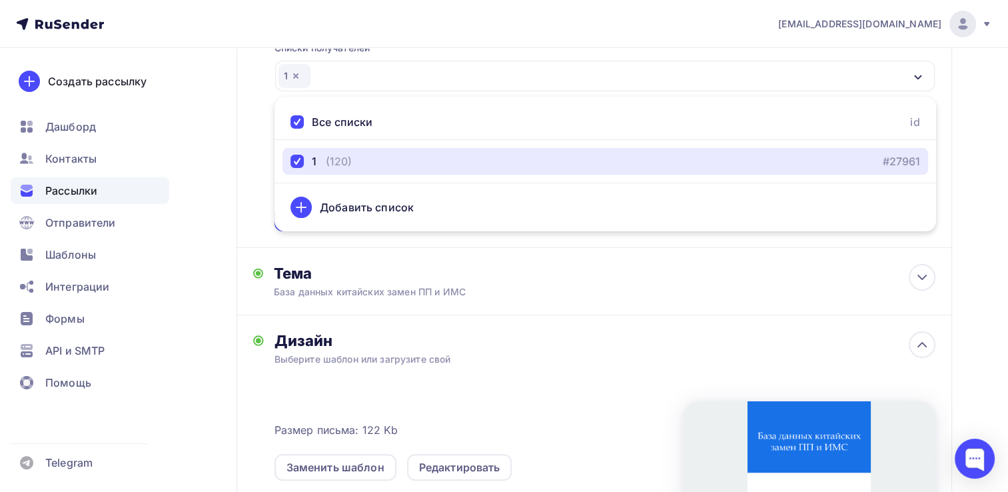
scroll to position [0, 0]
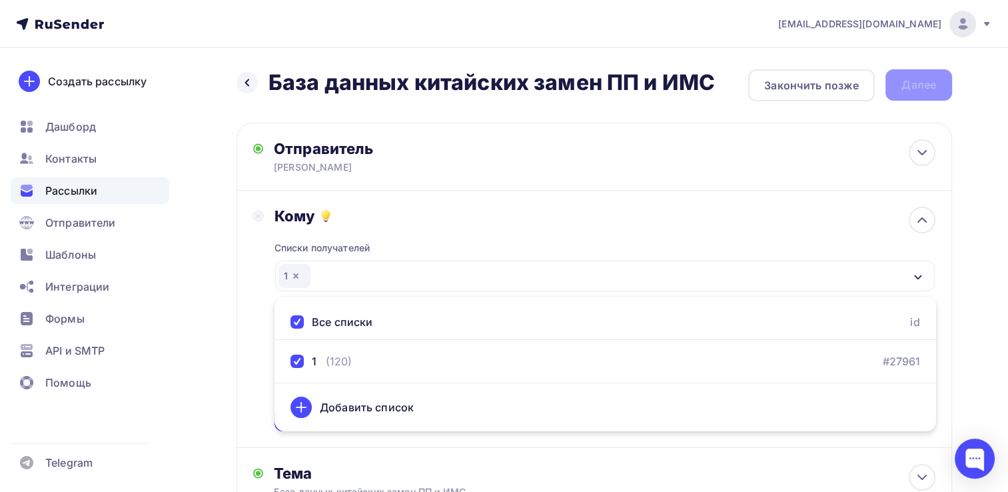
click at [365, 219] on div "Кому" at bounding box center [604, 215] width 661 height 19
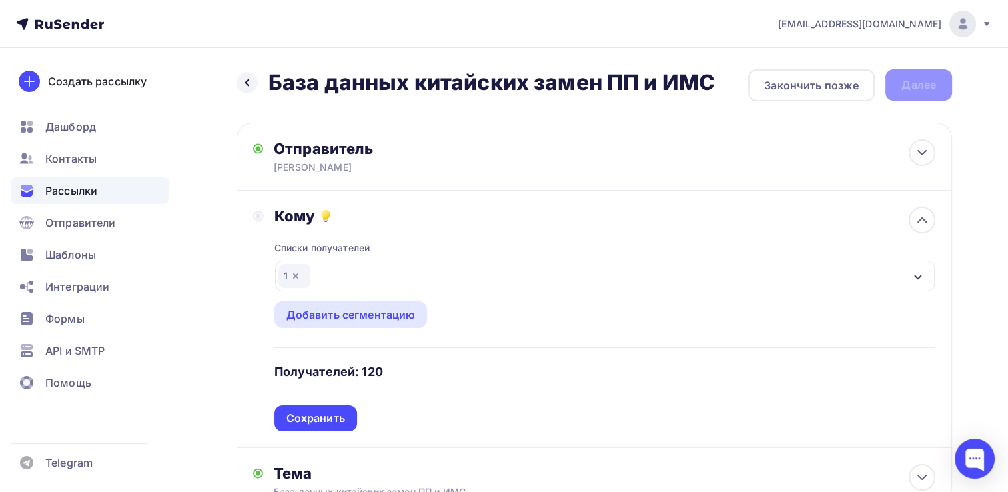
click at [304, 209] on div "Кому" at bounding box center [604, 215] width 661 height 19
click at [918, 272] on icon "button" at bounding box center [917, 277] width 11 height 11
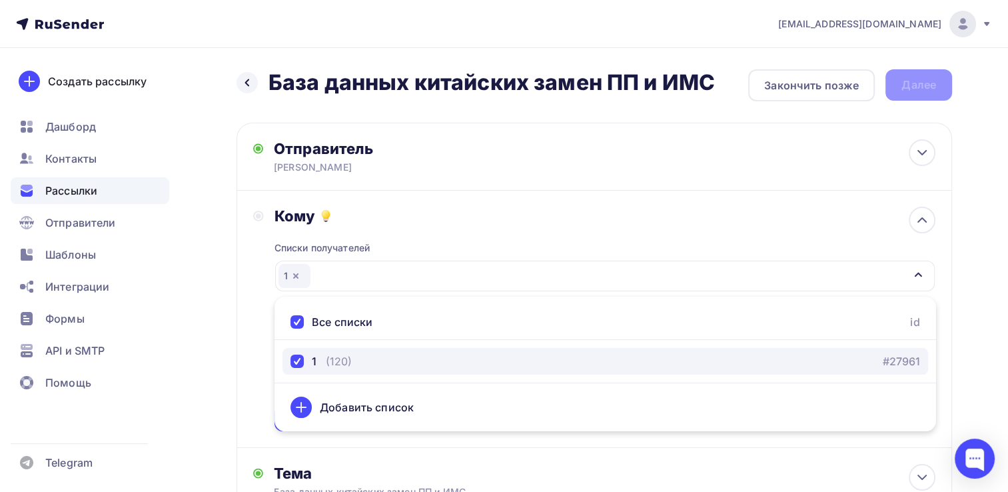
click at [300, 362] on div "button" at bounding box center [296, 360] width 13 height 13
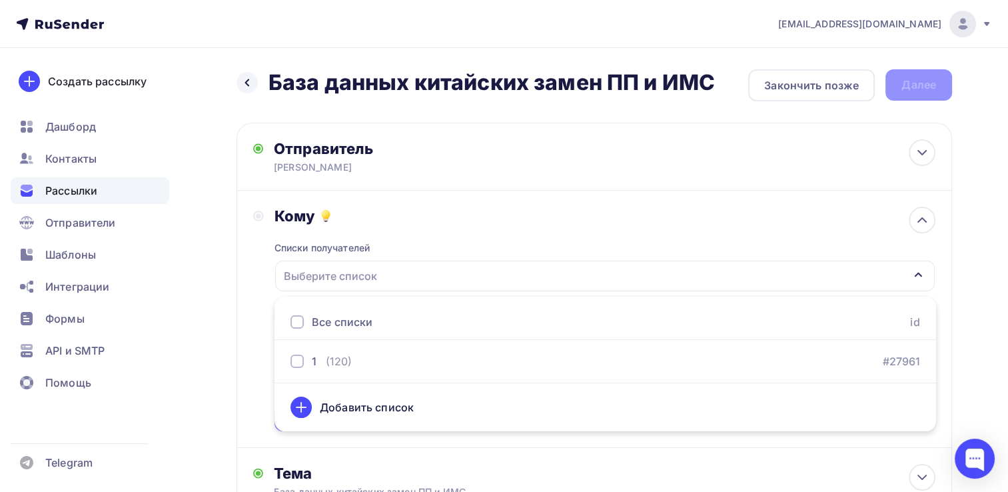
click at [564, 214] on div "Кому" at bounding box center [604, 215] width 661 height 19
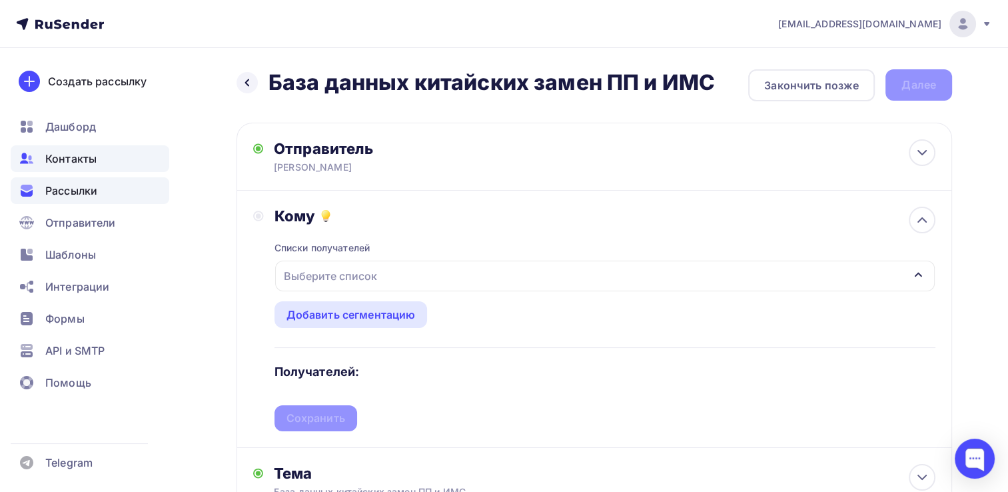
click at [65, 161] on span "Контакты" at bounding box center [70, 159] width 51 height 16
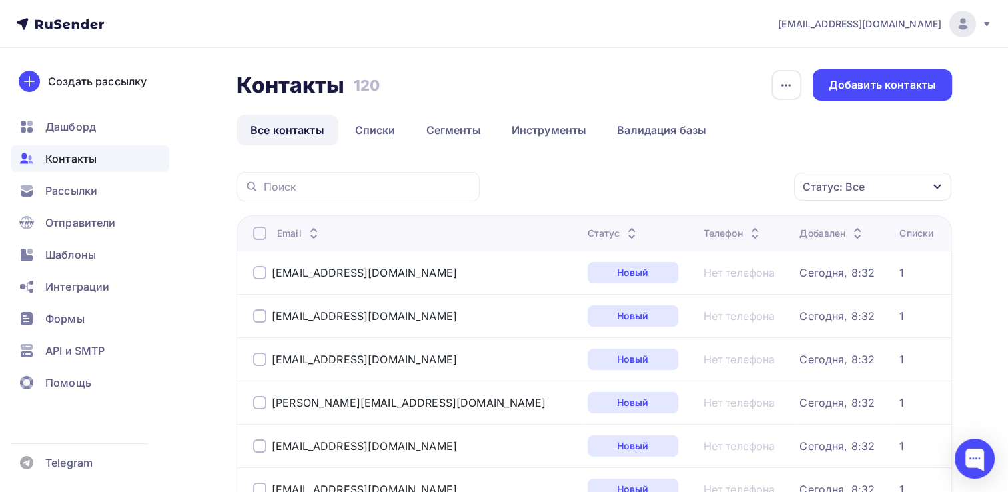
click at [260, 231] on div at bounding box center [259, 232] width 13 height 13
click at [765, 182] on icon "button" at bounding box center [766, 186] width 16 height 16
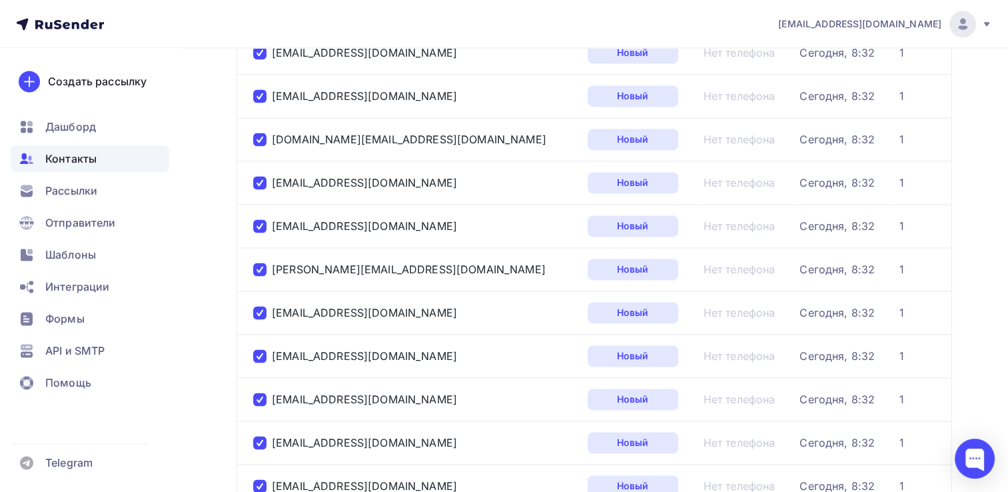
scroll to position [2052, 0]
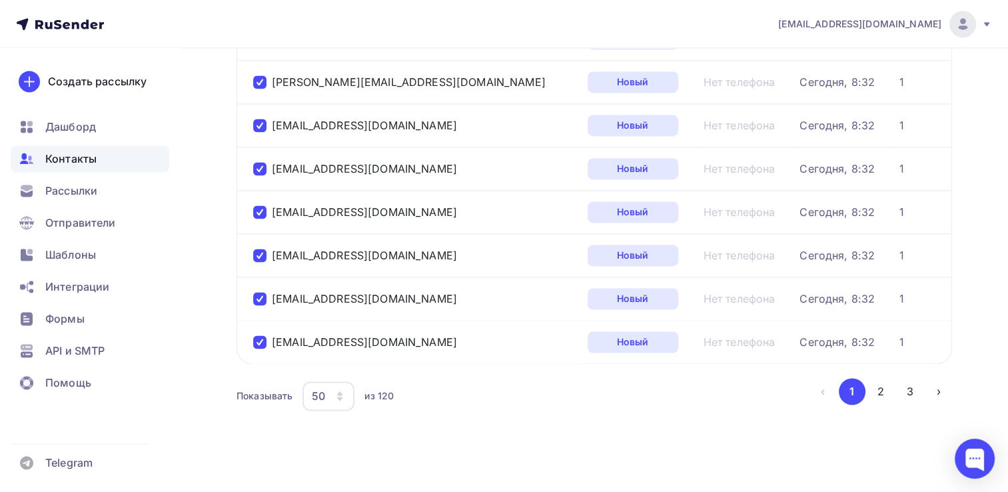
click at [340, 396] on icon "button" at bounding box center [339, 398] width 5 height 4
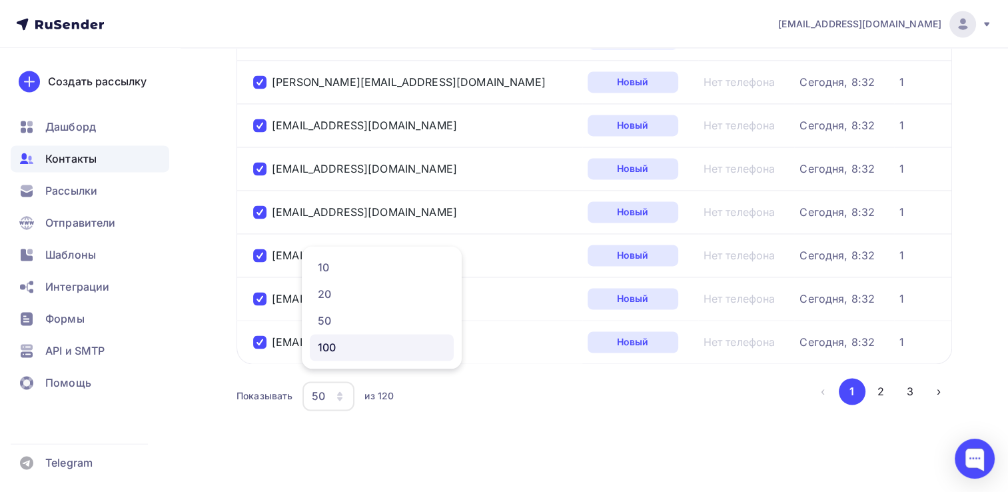
click at [346, 348] on div "100" at bounding box center [382, 347] width 128 height 16
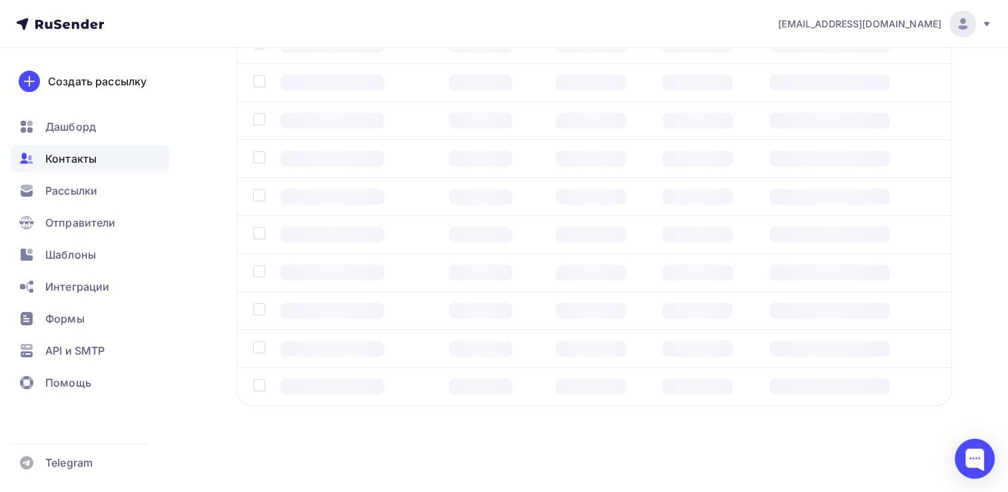
scroll to position [105, 0]
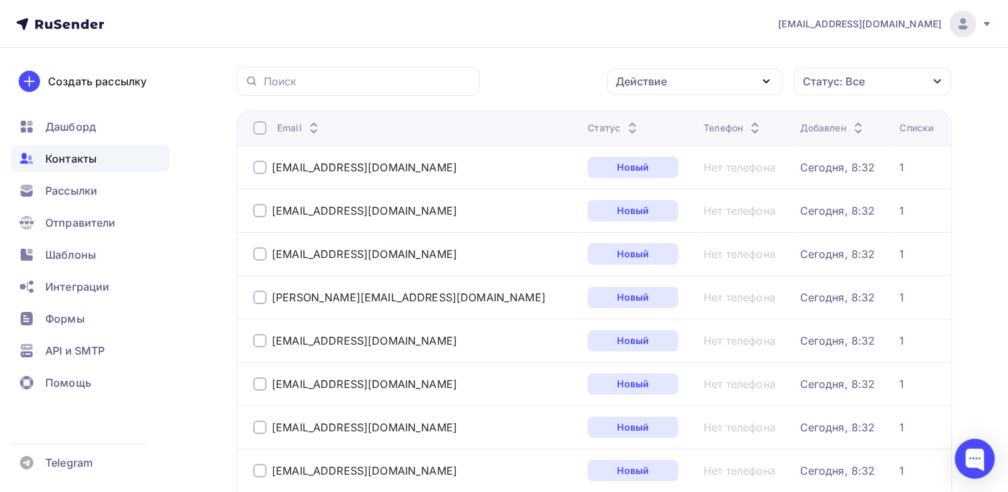
click at [259, 127] on div at bounding box center [259, 127] width 13 height 13
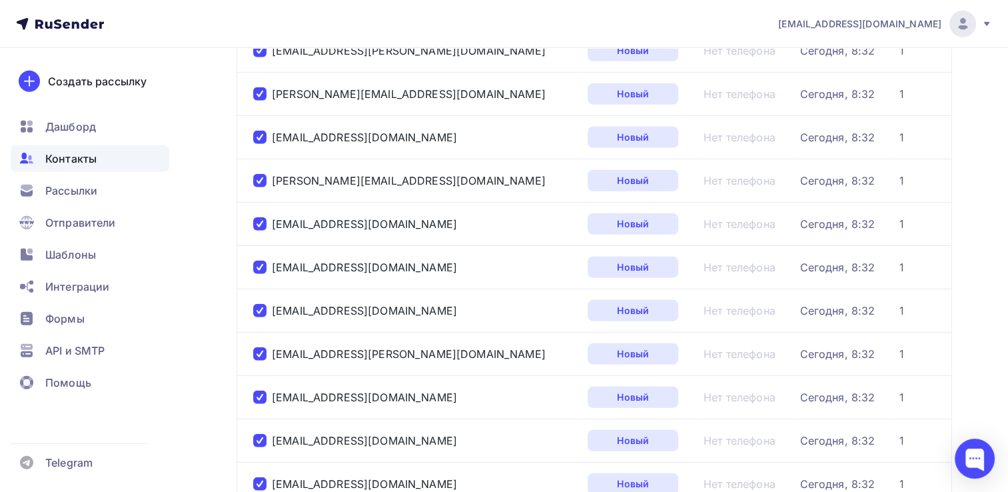
scroll to position [4210, 0]
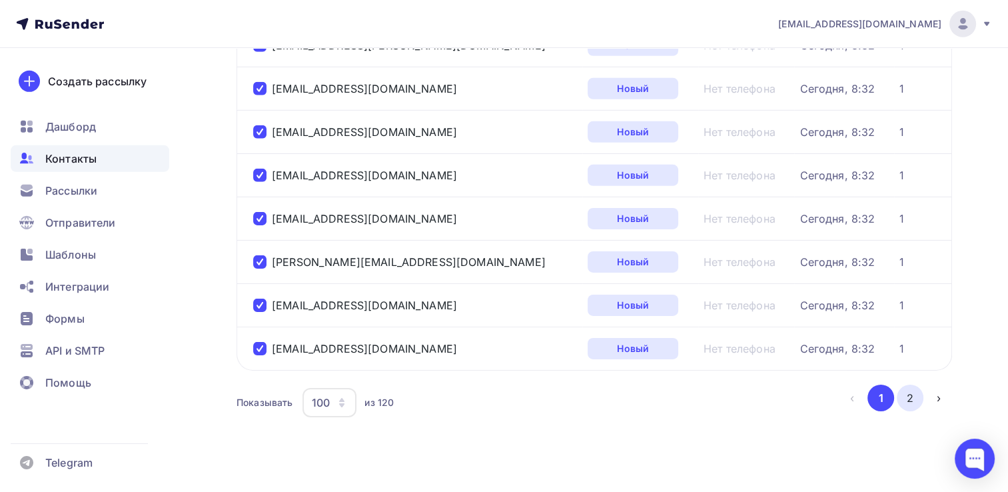
click at [904, 384] on button "2" at bounding box center [909, 397] width 27 height 27
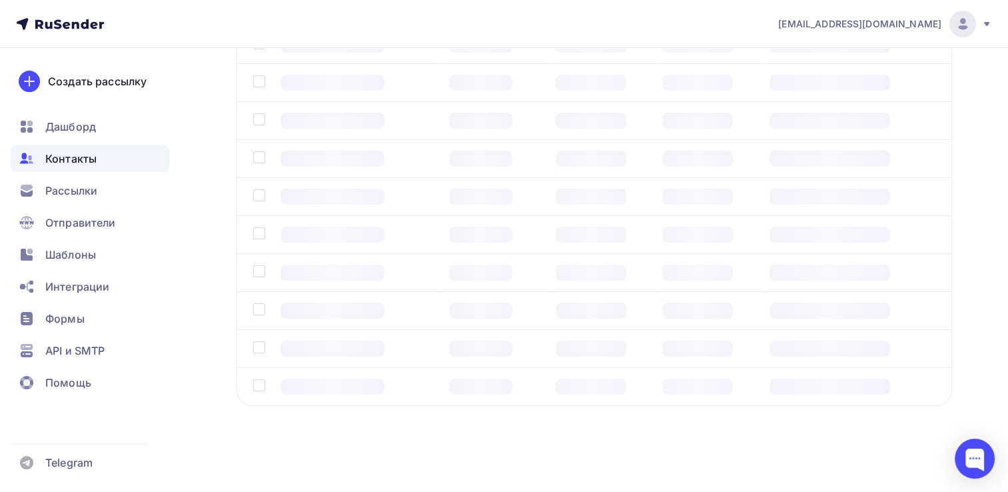
scroll to position [105, 0]
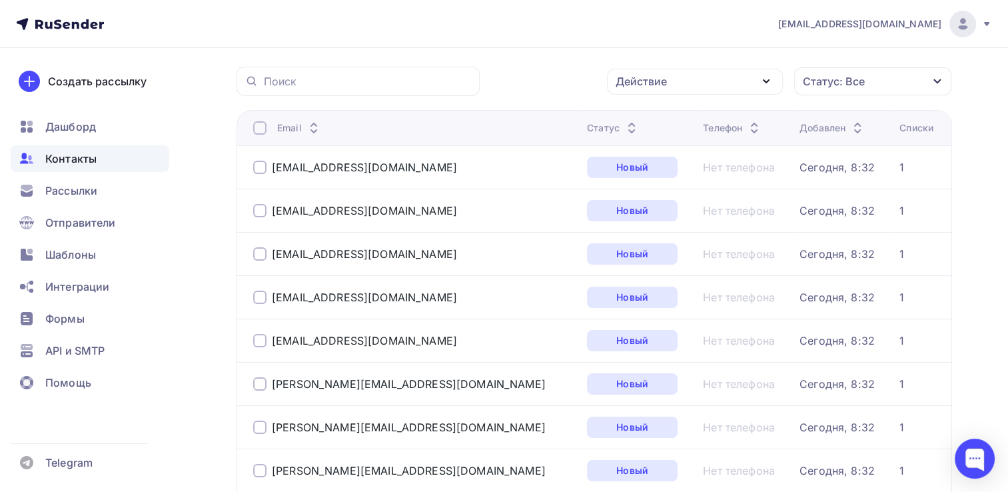
click at [259, 126] on div at bounding box center [259, 127] width 13 height 13
click at [737, 70] on div "Действие" at bounding box center [695, 82] width 176 height 26
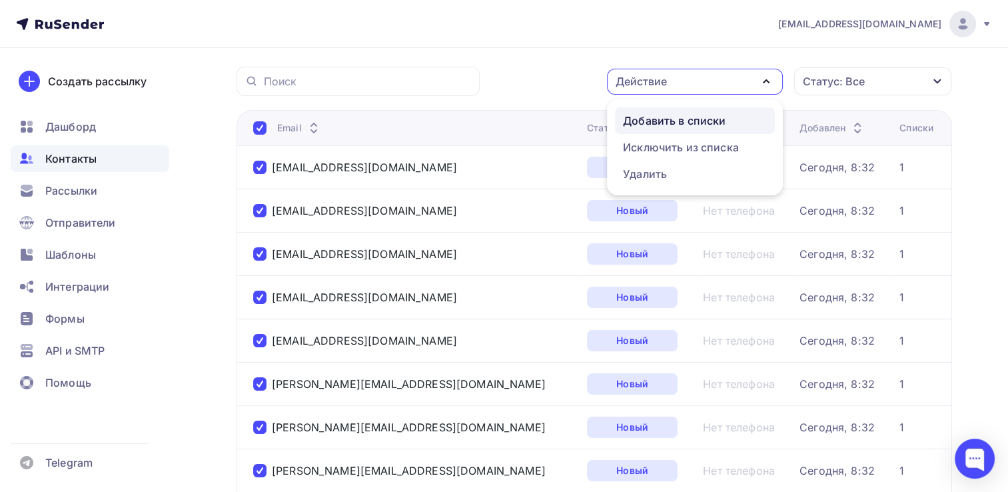
click at [714, 117] on div "Добавить в списки" at bounding box center [674, 121] width 103 height 16
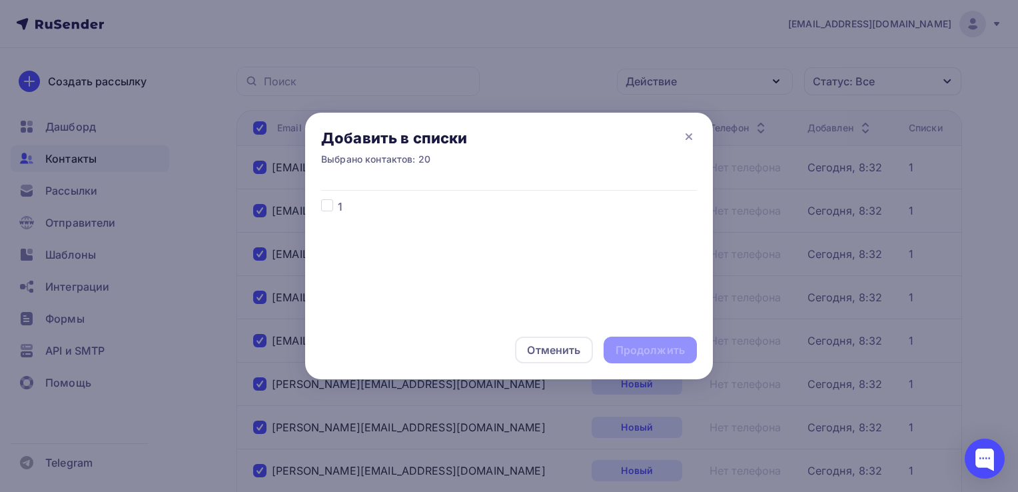
click at [322, 212] on div at bounding box center [329, 206] width 17 height 16
click at [338, 198] on label at bounding box center [338, 198] width 0 height 0
click at [329, 209] on input "checkbox" at bounding box center [327, 204] width 12 height 12
checkbox input "true"
click at [640, 352] on div "Продолжить" at bounding box center [649, 349] width 69 height 15
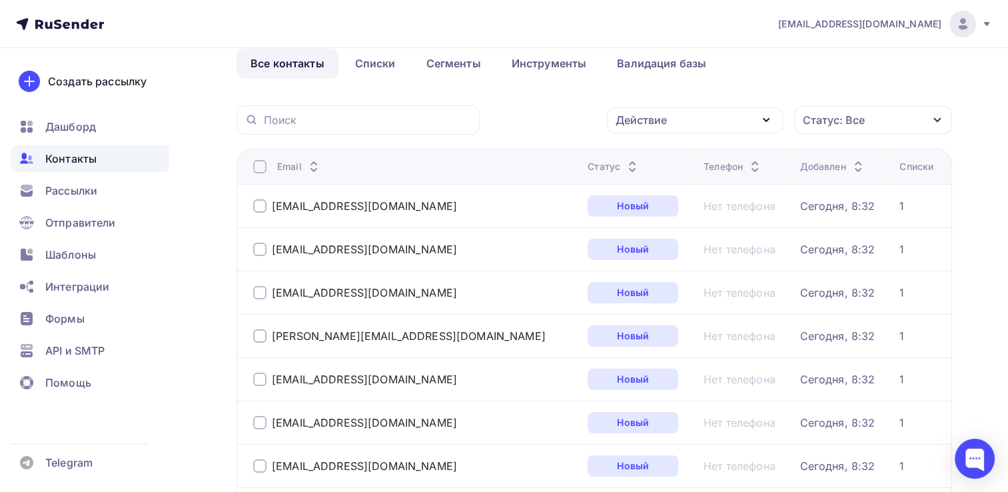
scroll to position [0, 0]
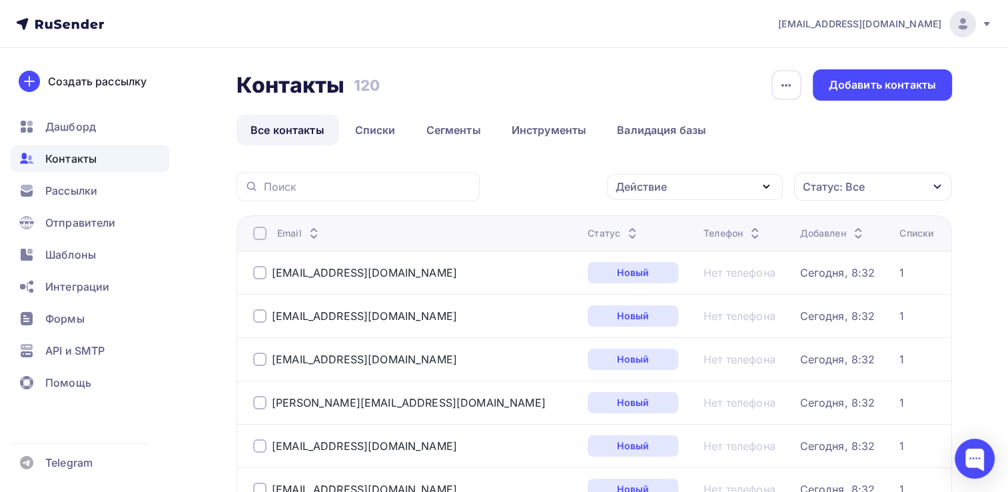
click at [256, 236] on div at bounding box center [259, 232] width 13 height 13
click at [759, 188] on icon "button" at bounding box center [766, 186] width 16 height 16
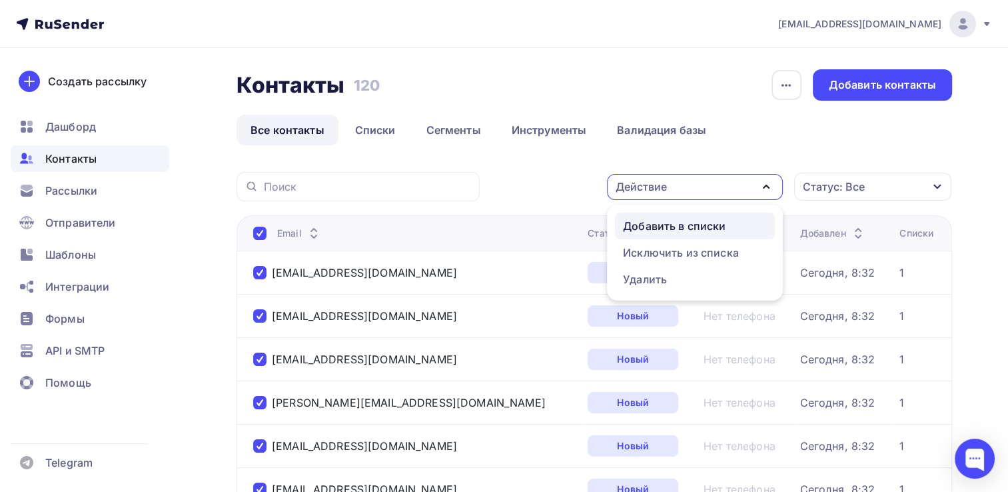
click at [711, 222] on div "Добавить в списки" at bounding box center [674, 226] width 103 height 16
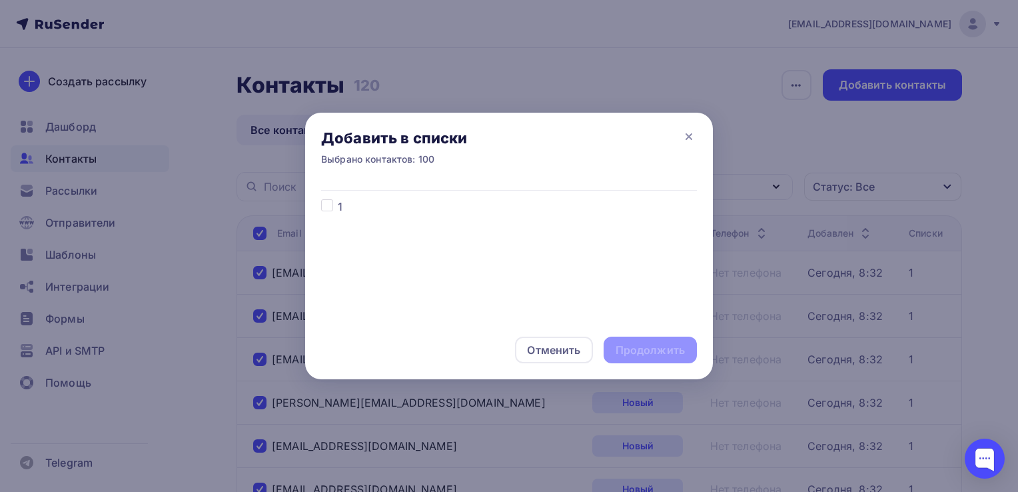
click at [338, 198] on label at bounding box center [338, 198] width 0 height 0
click at [328, 206] on input "checkbox" at bounding box center [327, 204] width 12 height 12
checkbox input "true"
click at [641, 348] on div "Продолжить" at bounding box center [649, 349] width 69 height 15
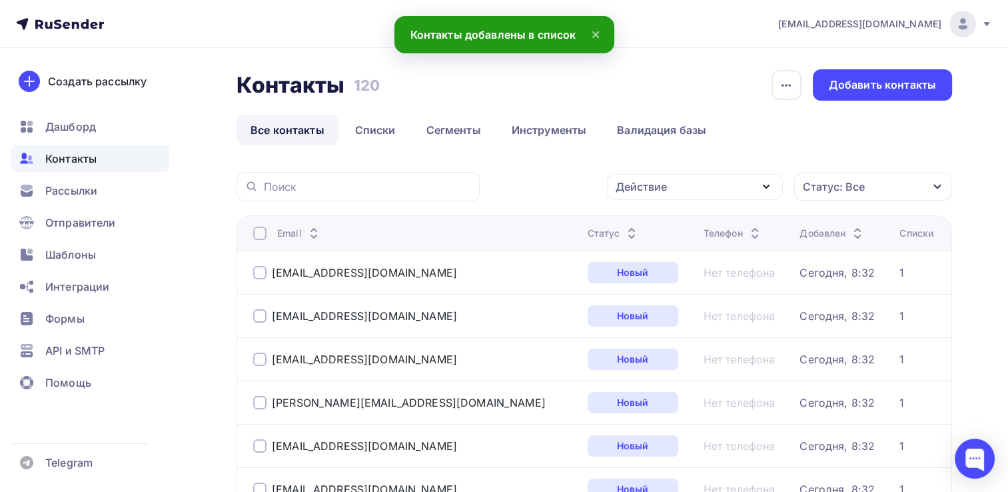
click at [258, 230] on div at bounding box center [259, 232] width 13 height 13
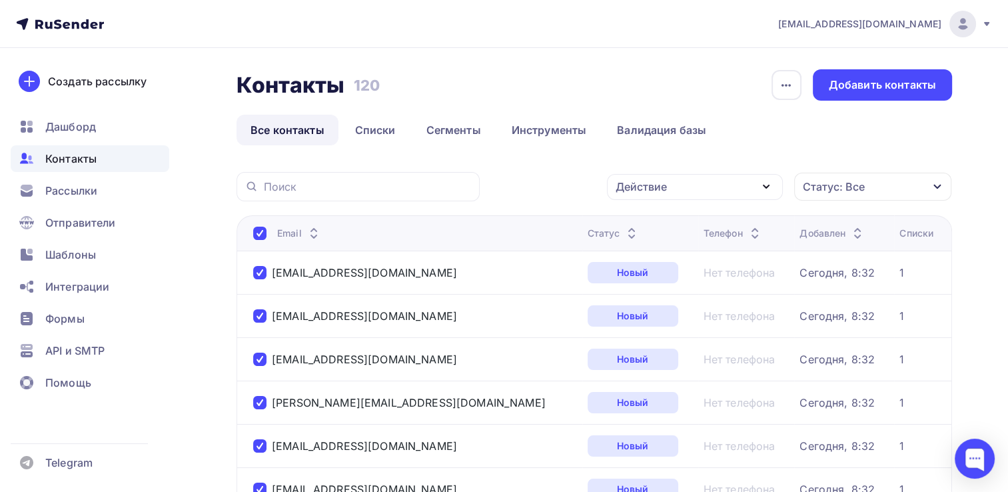
click at [743, 184] on div "Действие" at bounding box center [695, 187] width 176 height 26
click at [709, 226] on div "Добавить в списки" at bounding box center [674, 226] width 103 height 16
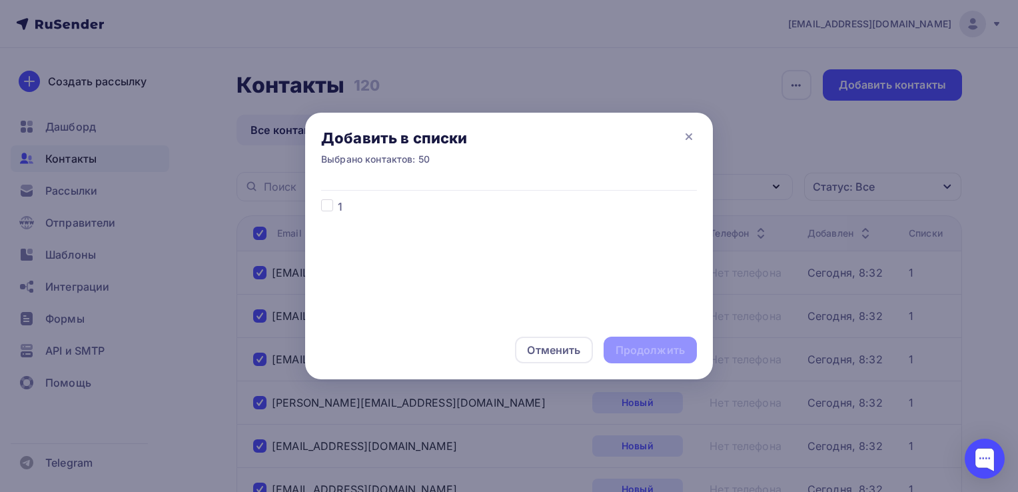
click at [338, 198] on label at bounding box center [338, 198] width 0 height 0
click at [324, 203] on input "checkbox" at bounding box center [327, 204] width 12 height 12
checkbox input "true"
click at [653, 348] on div "Продолжить" at bounding box center [649, 349] width 69 height 15
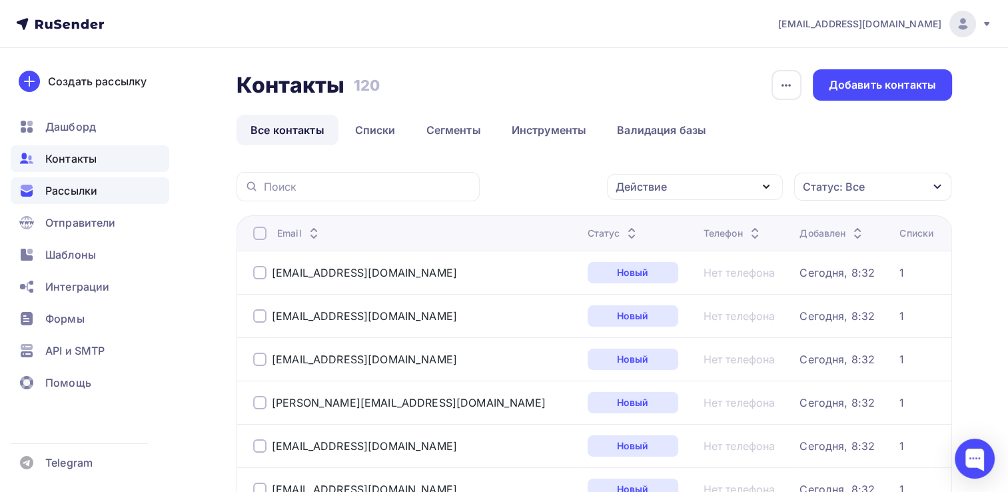
click at [85, 188] on span "Рассылки" at bounding box center [71, 190] width 52 height 16
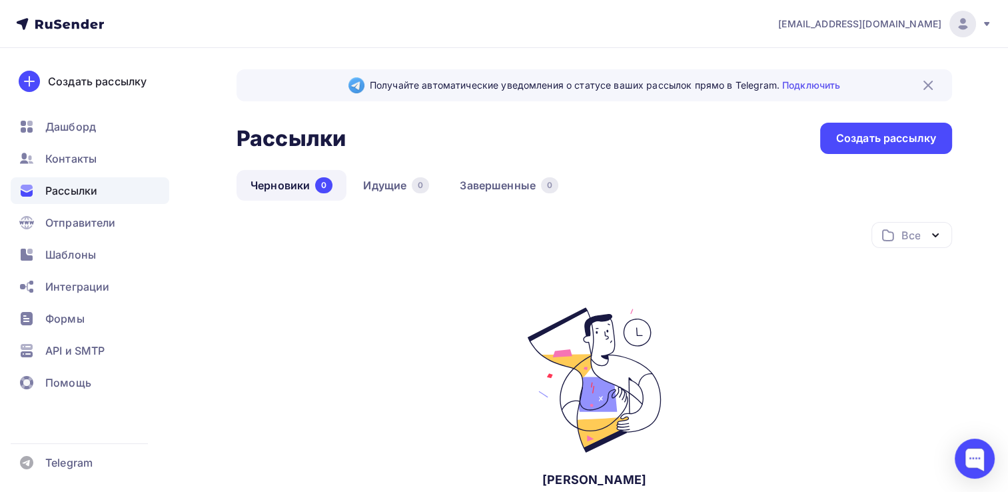
click at [287, 184] on link "Черновики 0" at bounding box center [291, 185] width 110 height 31
click at [381, 184] on link "Идущие 0" at bounding box center [396, 185] width 94 height 31
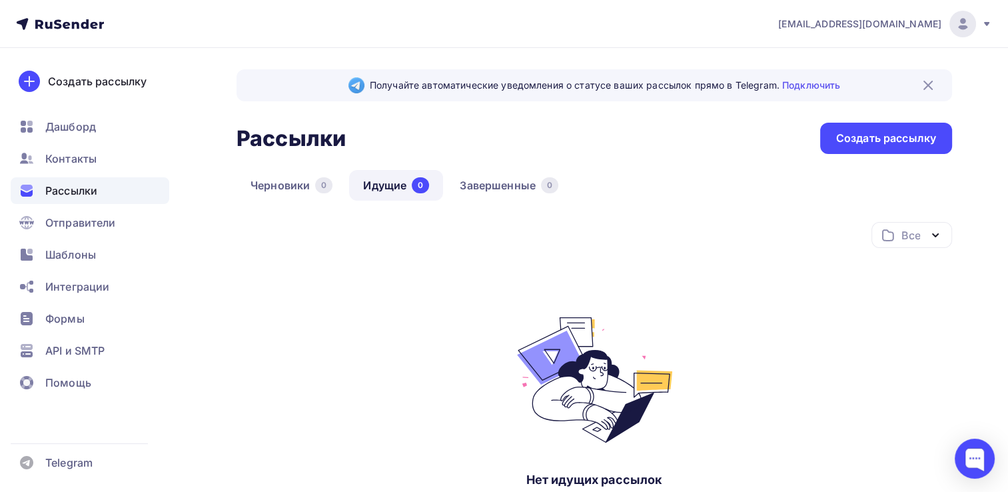
click at [932, 234] on icon "button" at bounding box center [934, 235] width 5 height 3
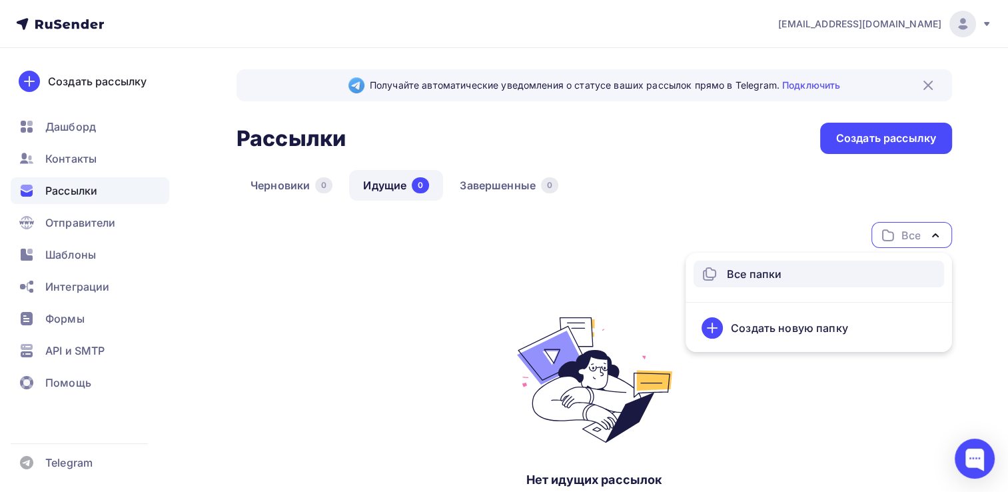
click at [553, 212] on div "Черновики 0 Идущие 0 Завершенные 0" at bounding box center [593, 196] width 715 height 52
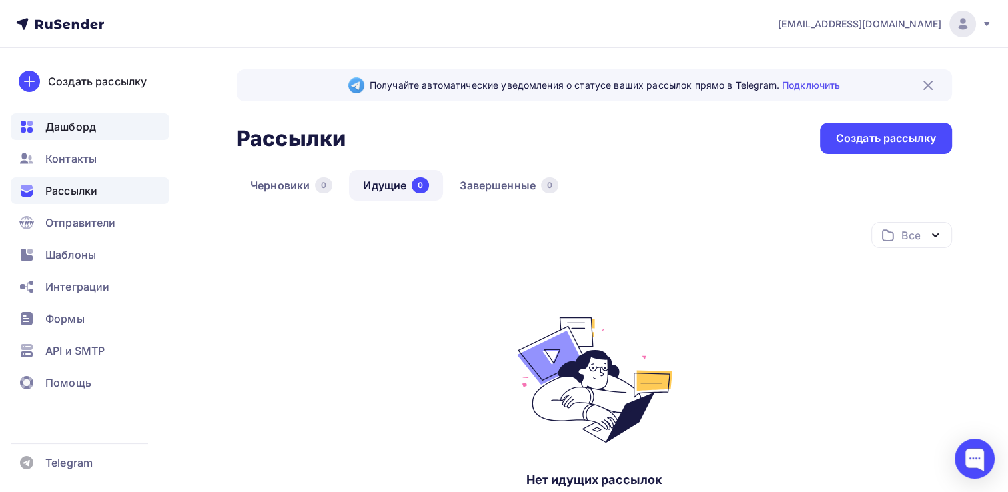
click at [56, 121] on span "Дашборд" at bounding box center [70, 127] width 51 height 16
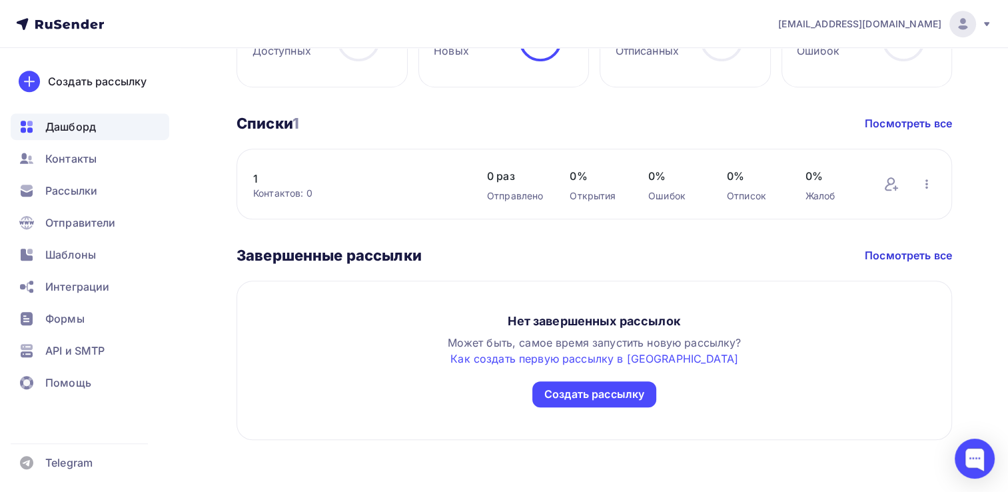
scroll to position [555, 0]
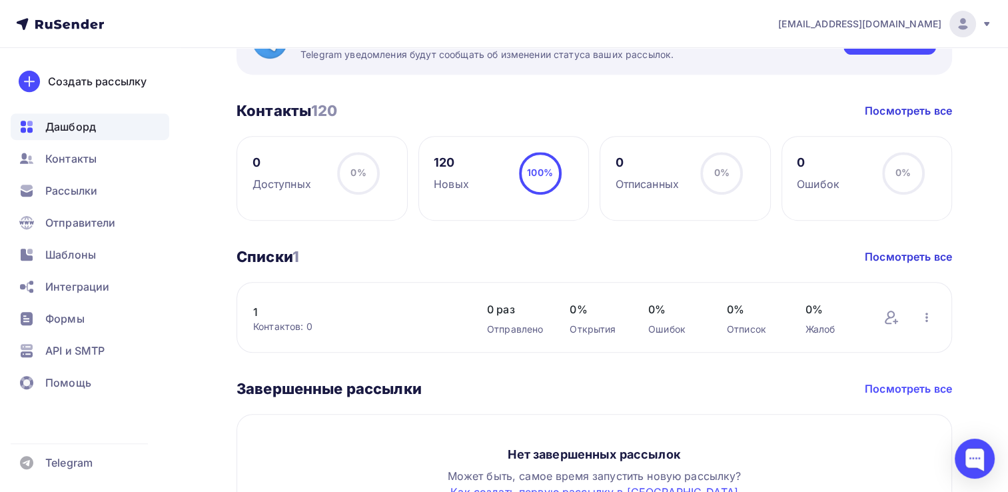
click at [904, 382] on link "Посмотреть все" at bounding box center [908, 388] width 87 height 16
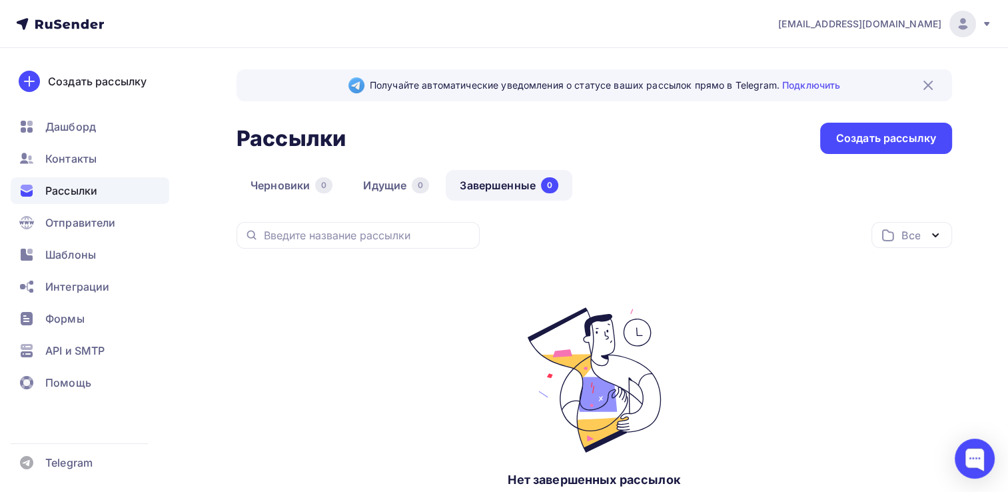
scroll to position [159, 0]
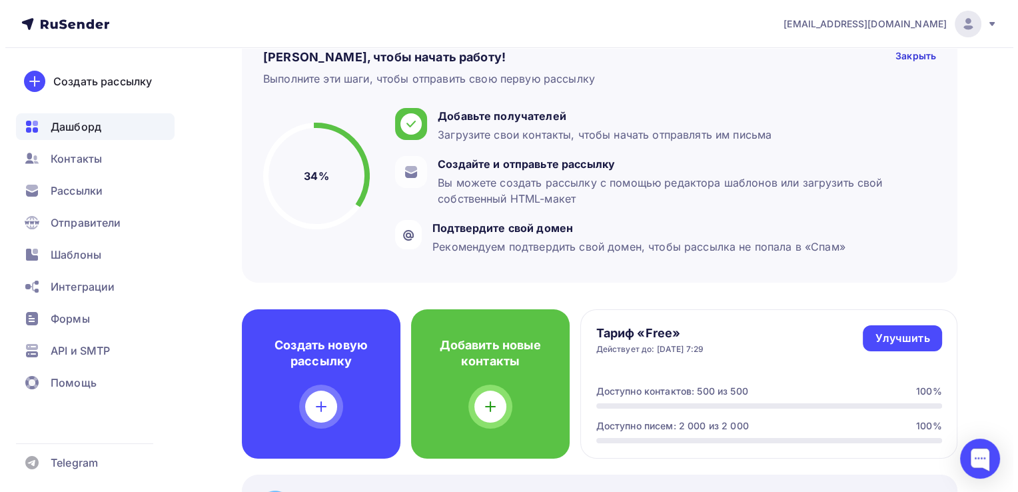
scroll to position [23, 0]
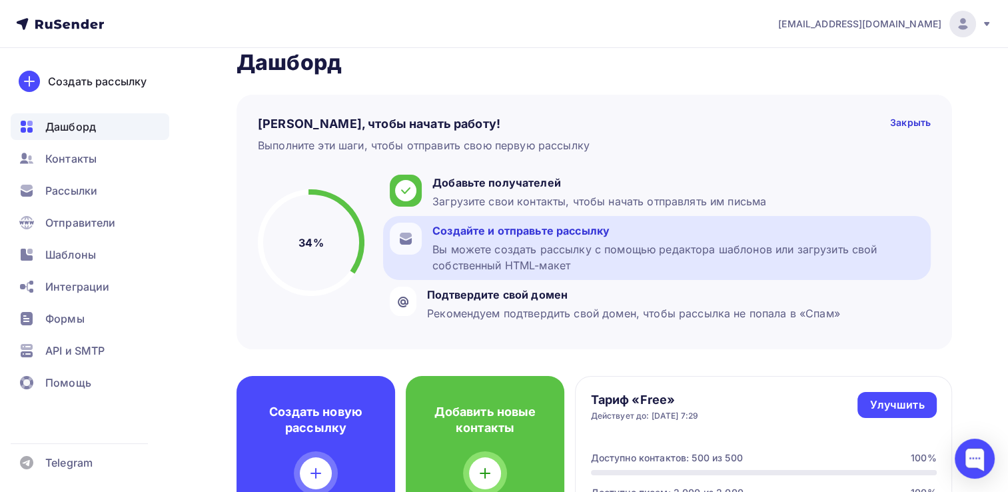
click at [495, 231] on div "Создайте и отправьте рассылку" at bounding box center [678, 230] width 492 height 16
